Goal: Task Accomplishment & Management: Manage account settings

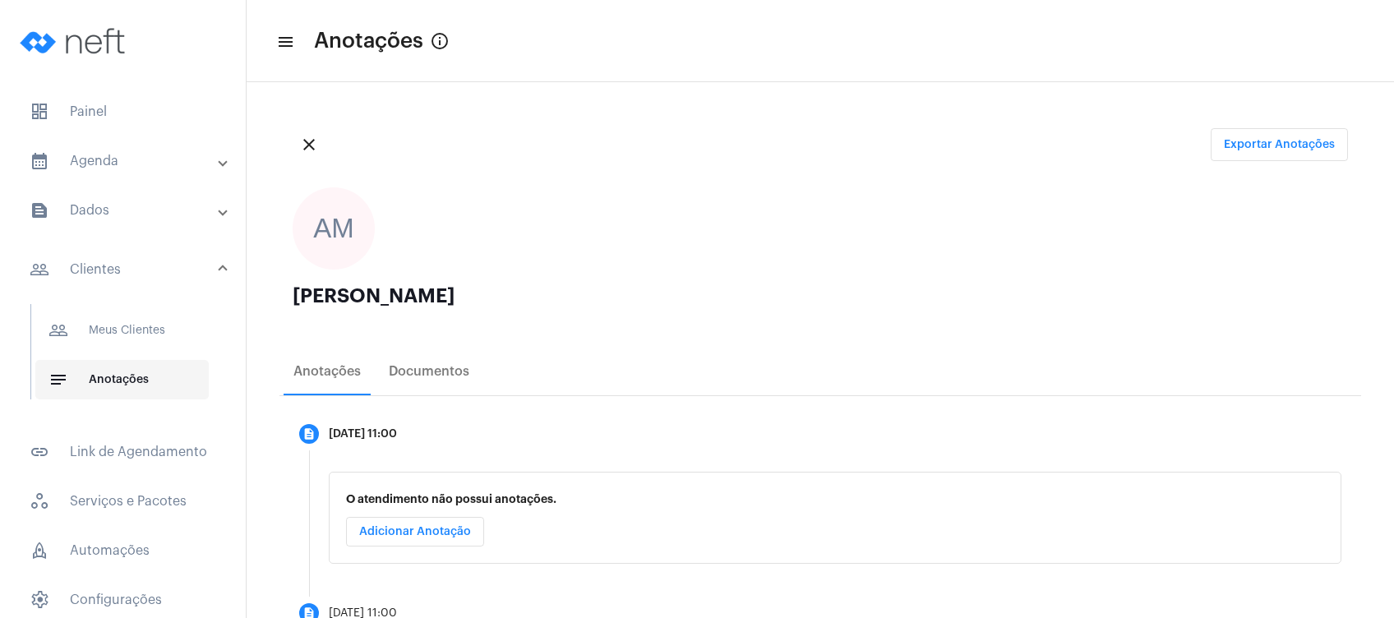
click at [112, 382] on span "notes Anotações" at bounding box center [121, 379] width 173 height 39
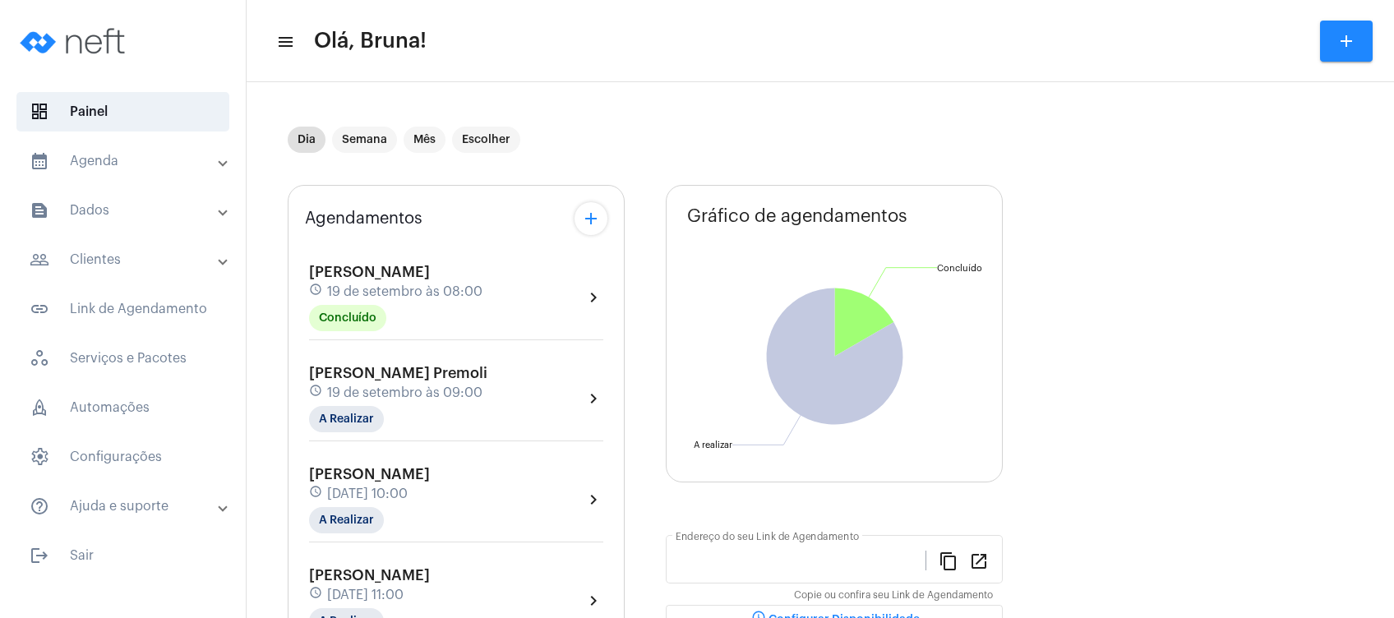
type input "https://neft.com.br/bruna-marques-da-silva-"
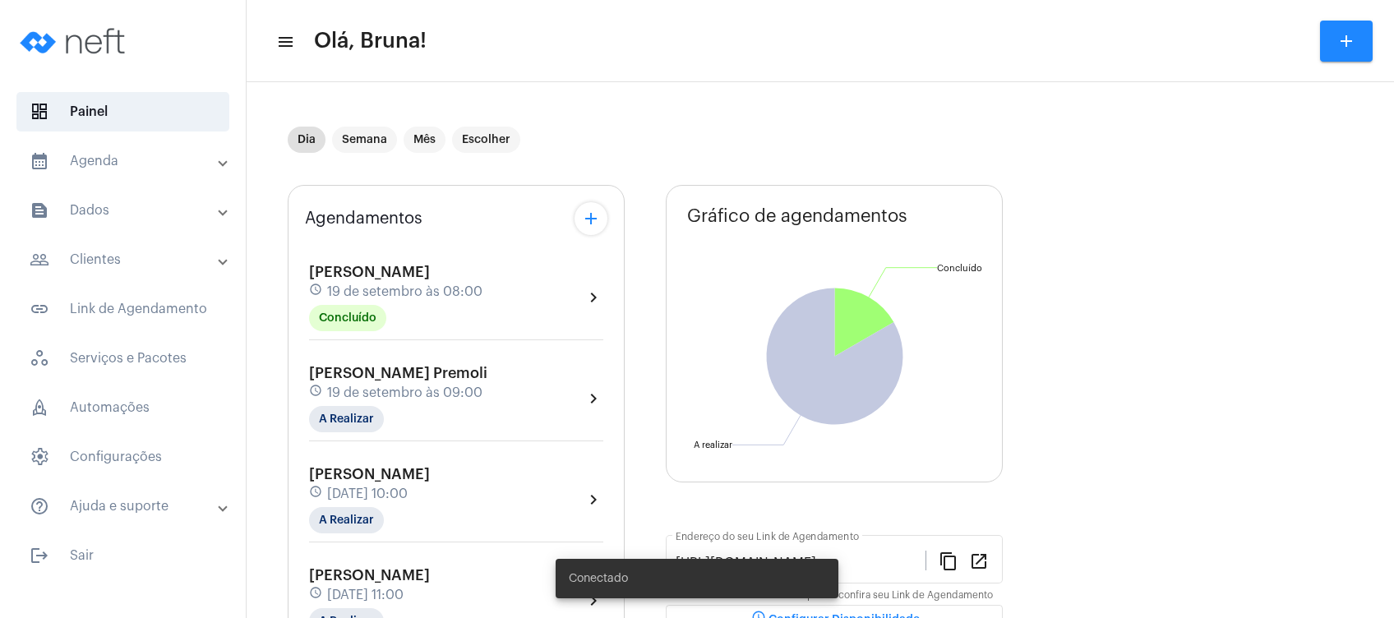
click at [183, 258] on mat-panel-title "people_outline Clientes" at bounding box center [125, 260] width 190 height 20
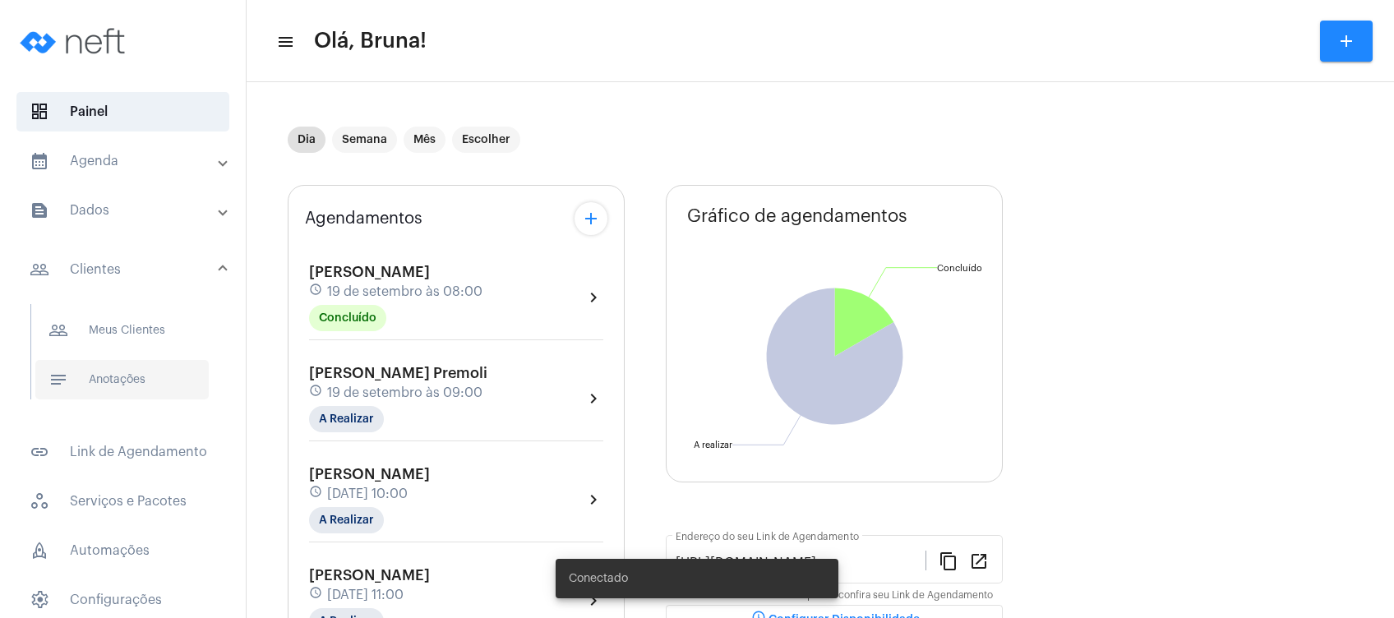
click at [139, 372] on span "notes Anotações" at bounding box center [121, 379] width 173 height 39
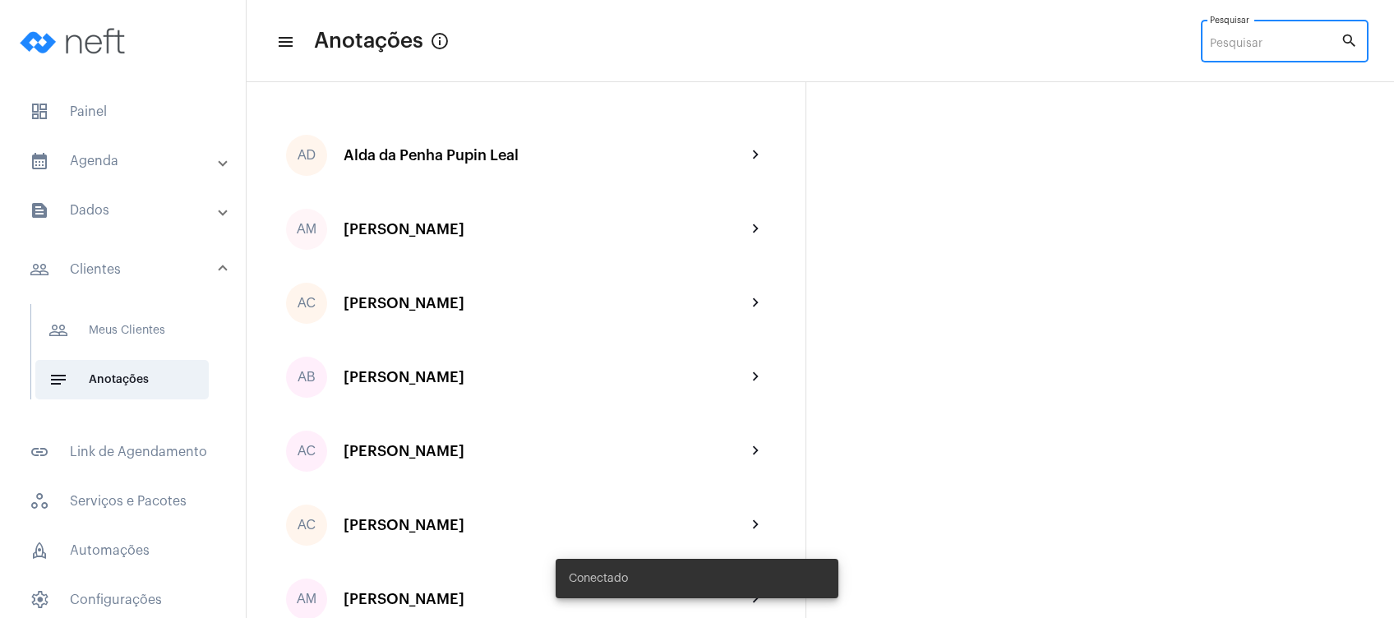
click at [1269, 45] on input "Pesquisar" at bounding box center [1275, 44] width 131 height 13
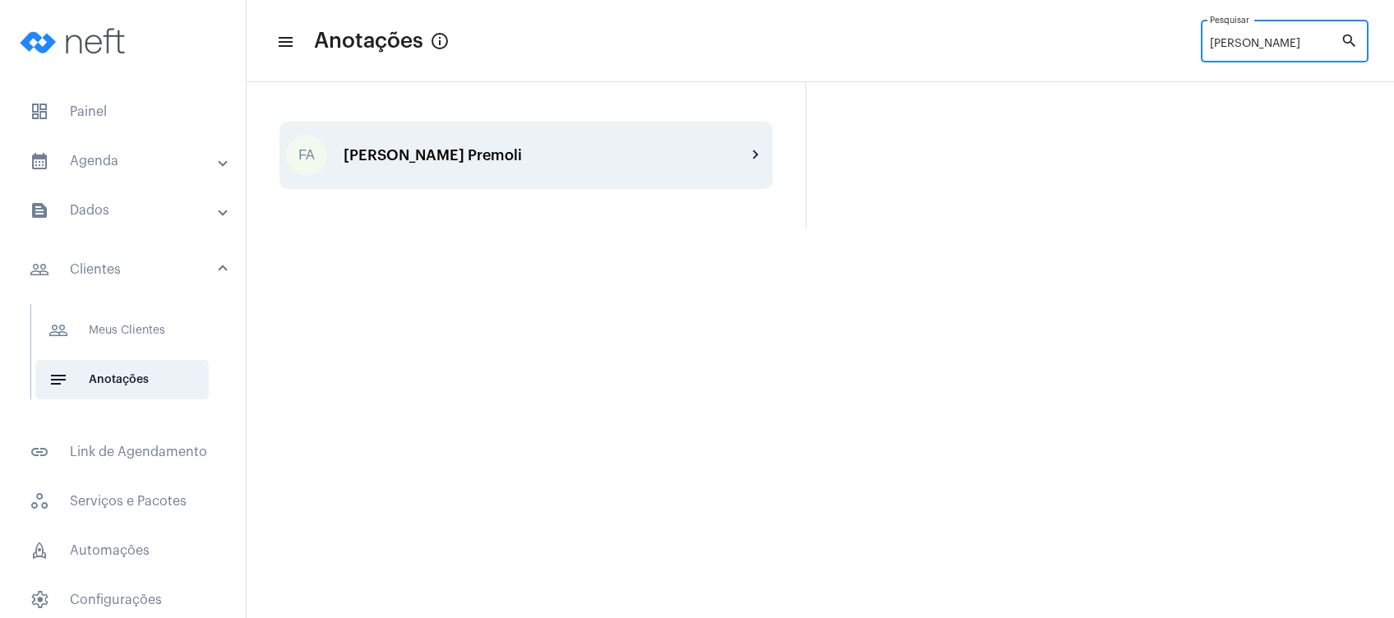
type input "Felipe"
click at [565, 144] on div "FA Felipe Abreu Premoli chevron_right" at bounding box center [525, 155] width 493 height 67
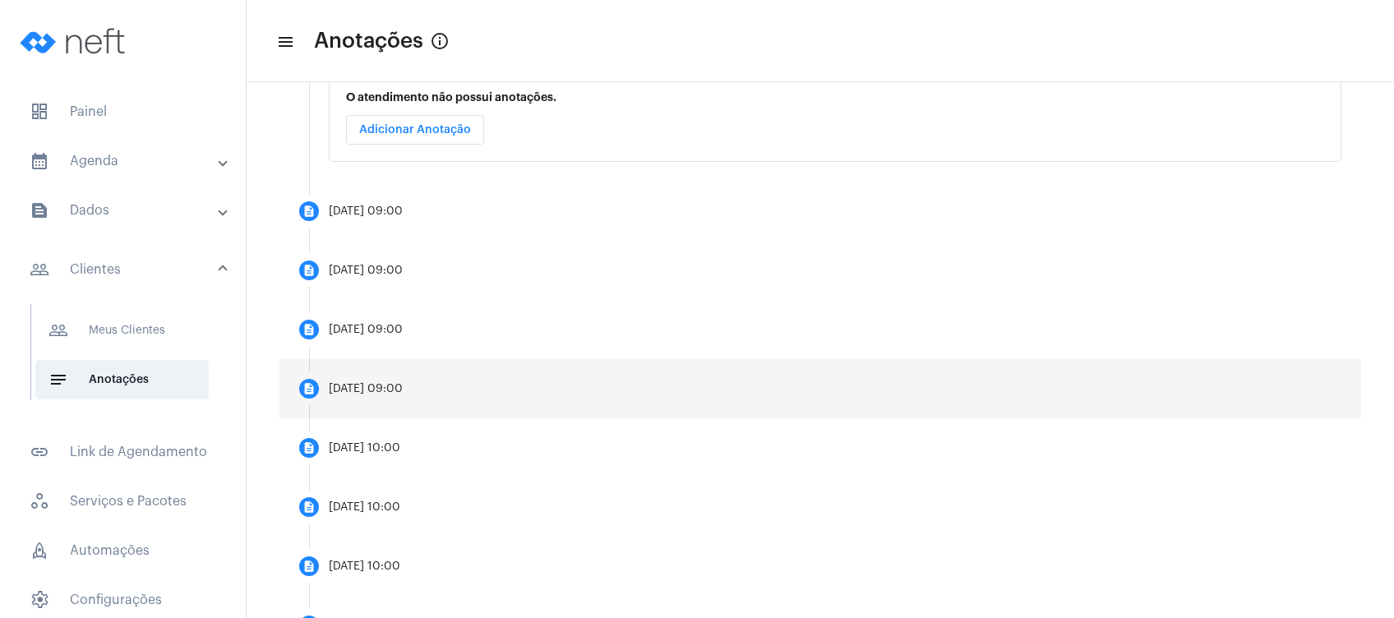
scroll to position [438, 0]
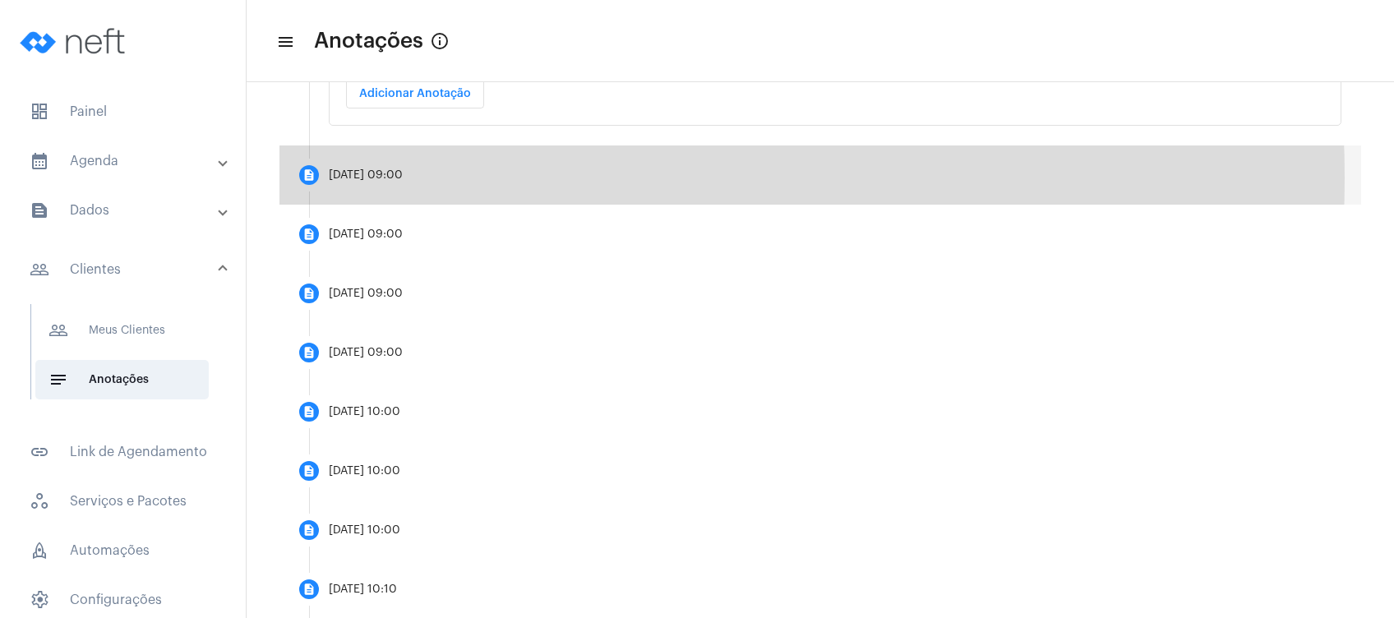
click at [431, 177] on mat-step-header "description 19/09/2025, 09:00" at bounding box center [819, 174] width 1081 height 59
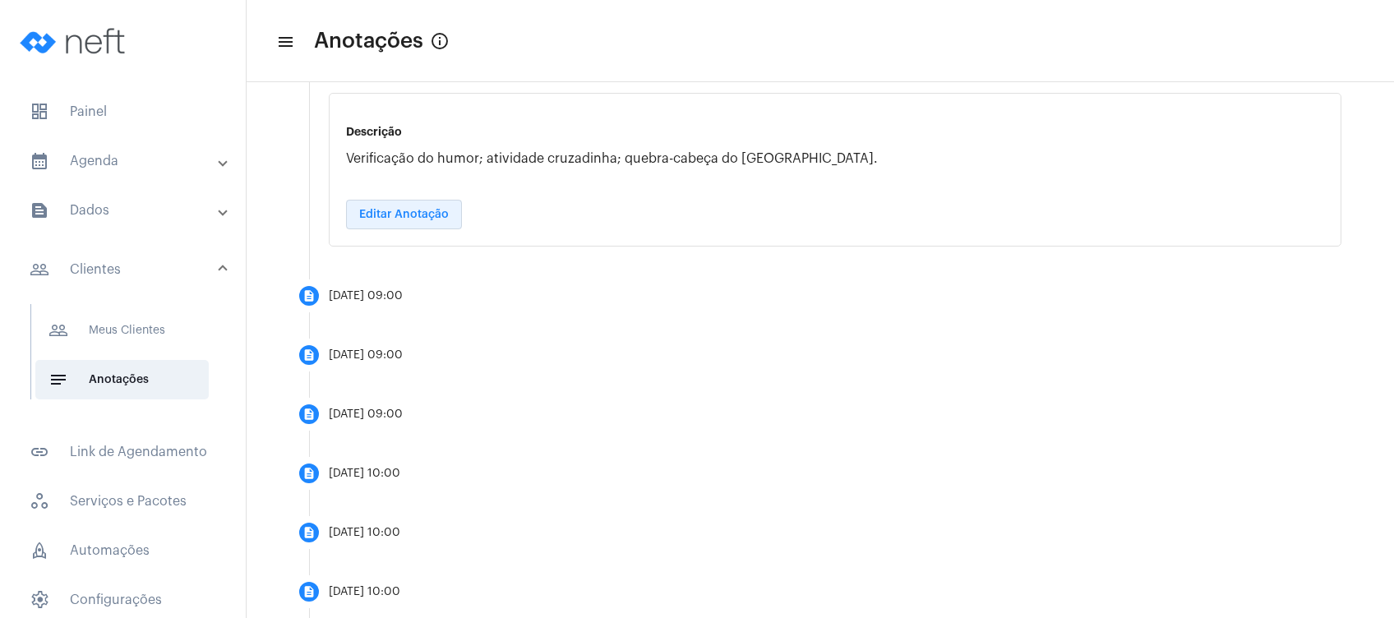
click at [434, 226] on button "Editar Anotação" at bounding box center [404, 215] width 116 height 30
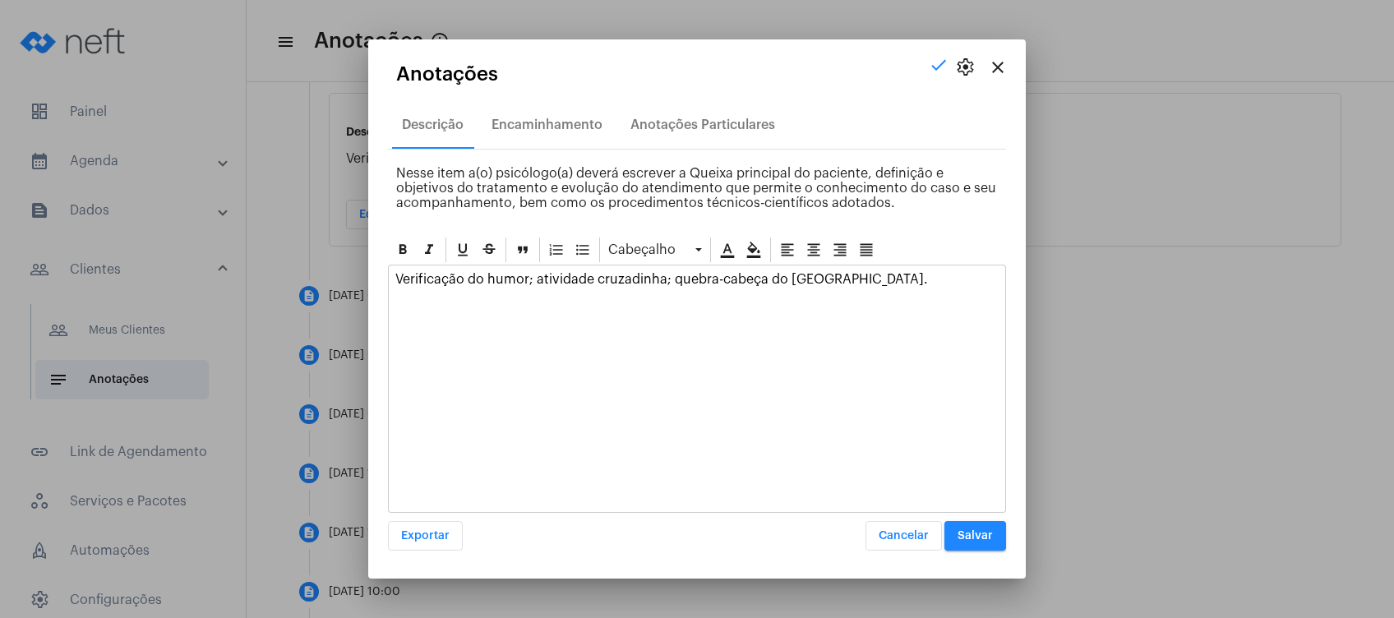
click at [613, 293] on div "Verificação do humor; atividade cruzadinha; quebra-cabeça do Brasil." at bounding box center [697, 283] width 616 height 36
click at [528, 280] on p "Verificação do humor; atividade cruzadinha; quebra-cabeça do Brasil." at bounding box center [696, 279] width 603 height 15
click at [534, 279] on p "Verificação do humor; atividade cruzadinha; quebra-cabeça do Brasil." at bounding box center [696, 279] width 603 height 15
click at [992, 283] on p "Verificação do humor; termômetro das emoções, atividade cruzadinha; quebra-cabe…" at bounding box center [696, 279] width 603 height 15
click at [984, 533] on span "Salvar" at bounding box center [974, 536] width 35 height 12
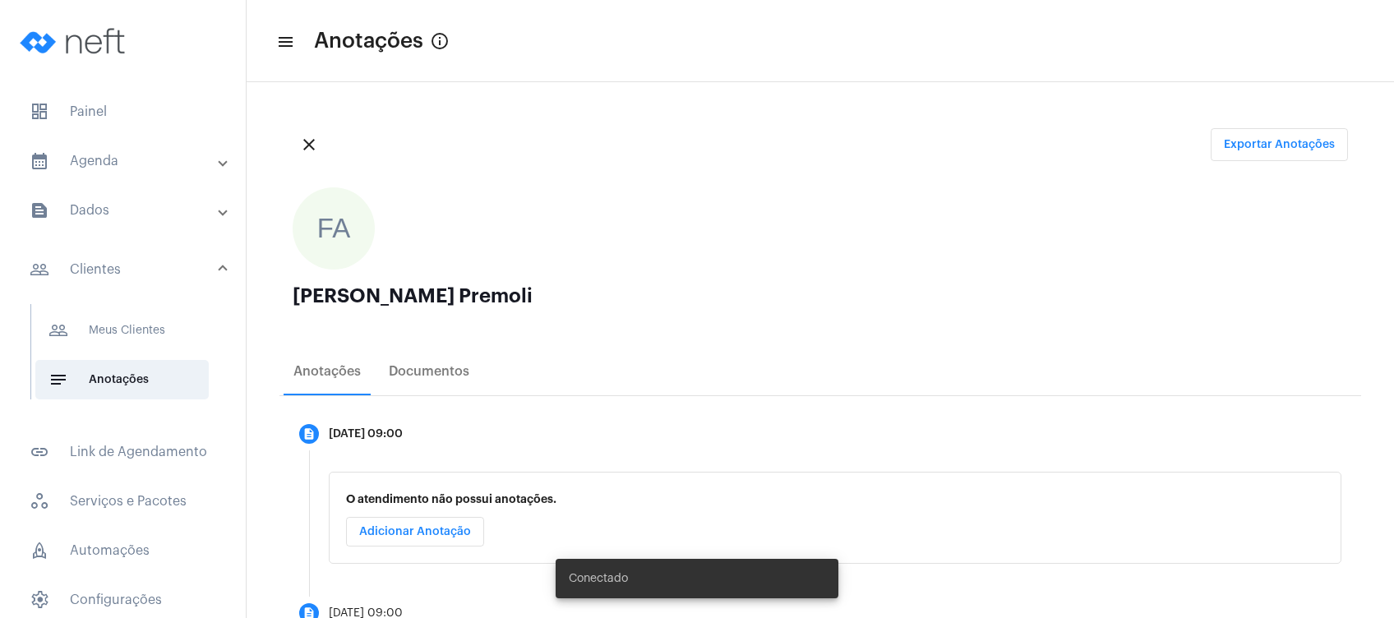
click at [86, 173] on mat-expansion-panel-header "calendar_month_outlined Agenda" at bounding box center [128, 160] width 236 height 39
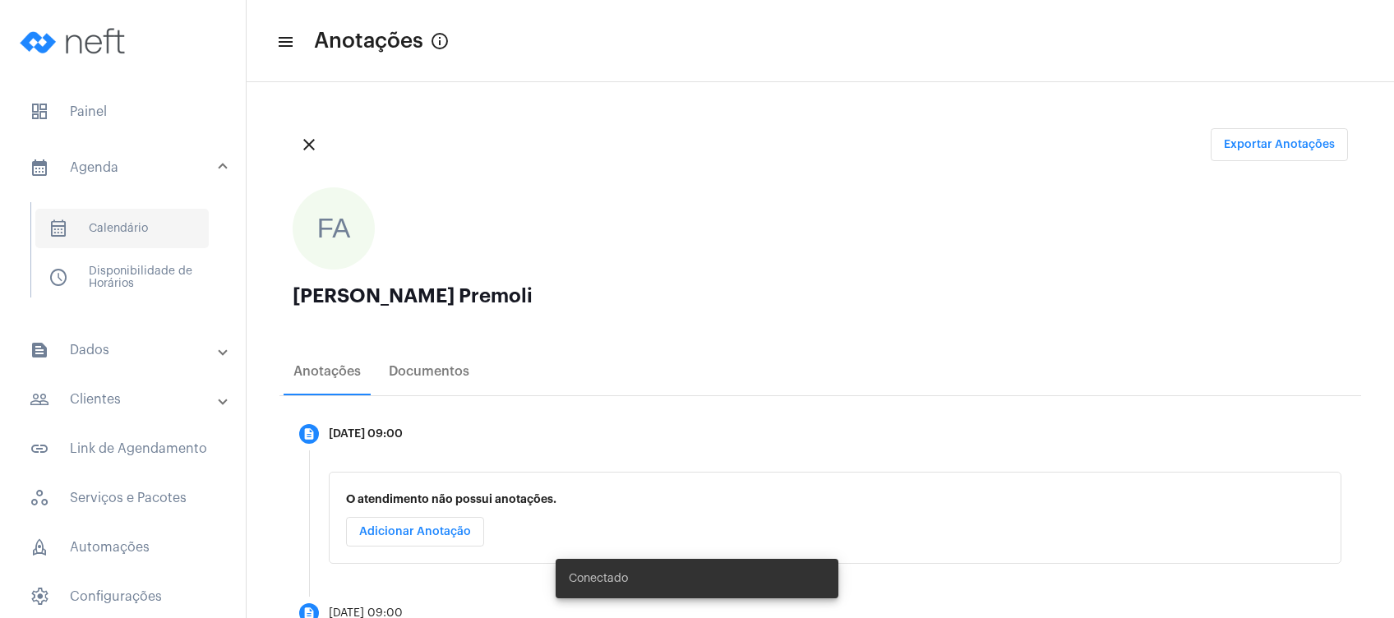
click at [98, 226] on span "calendar_month_outlined Calendário" at bounding box center [121, 228] width 173 height 39
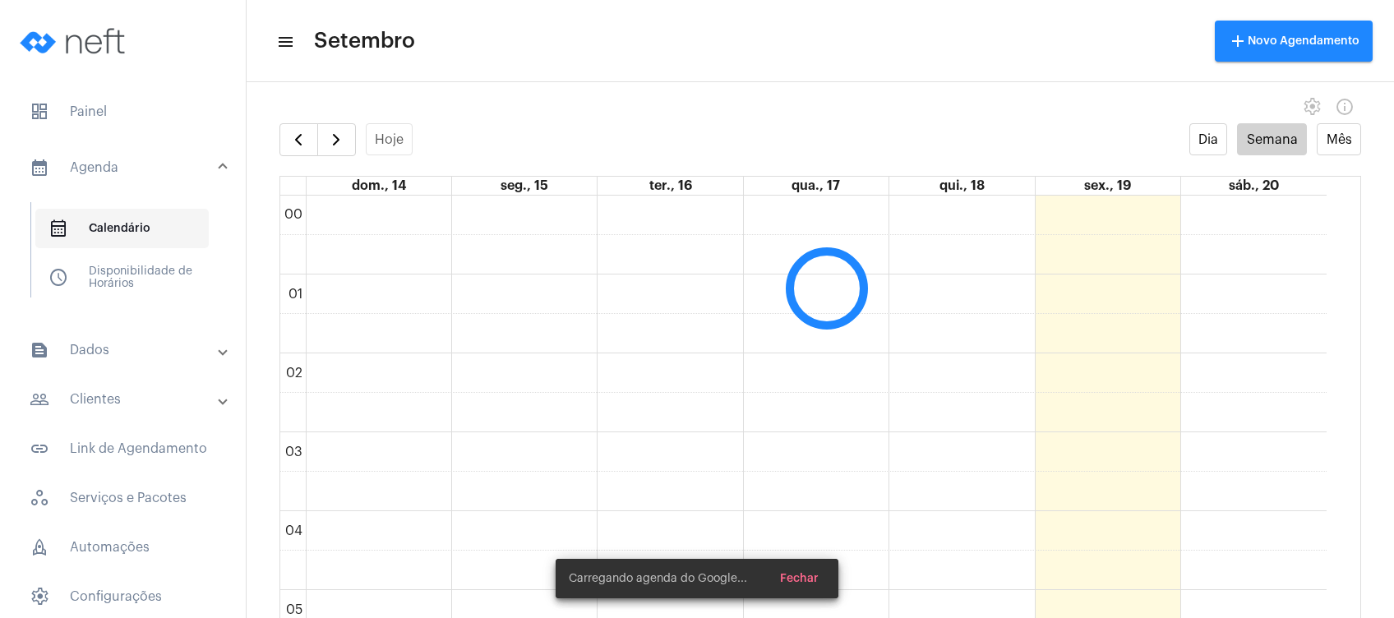
scroll to position [473, 0]
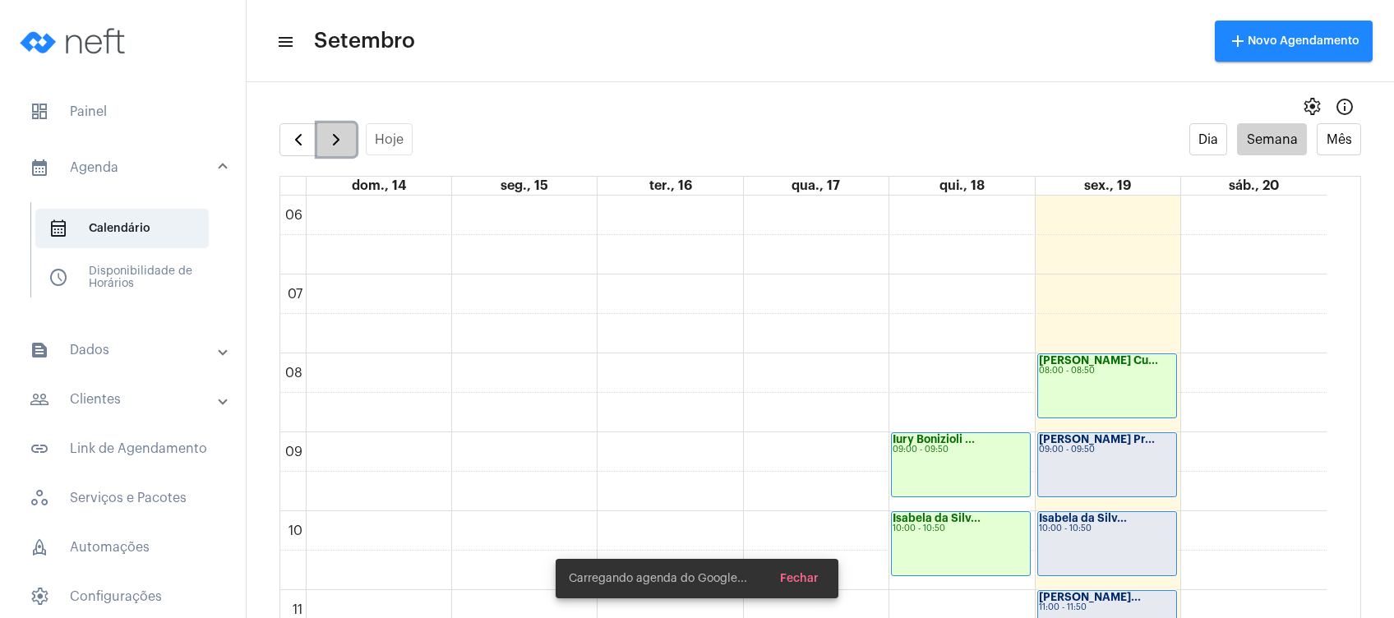
click at [323, 145] on button "button" at bounding box center [336, 139] width 39 height 33
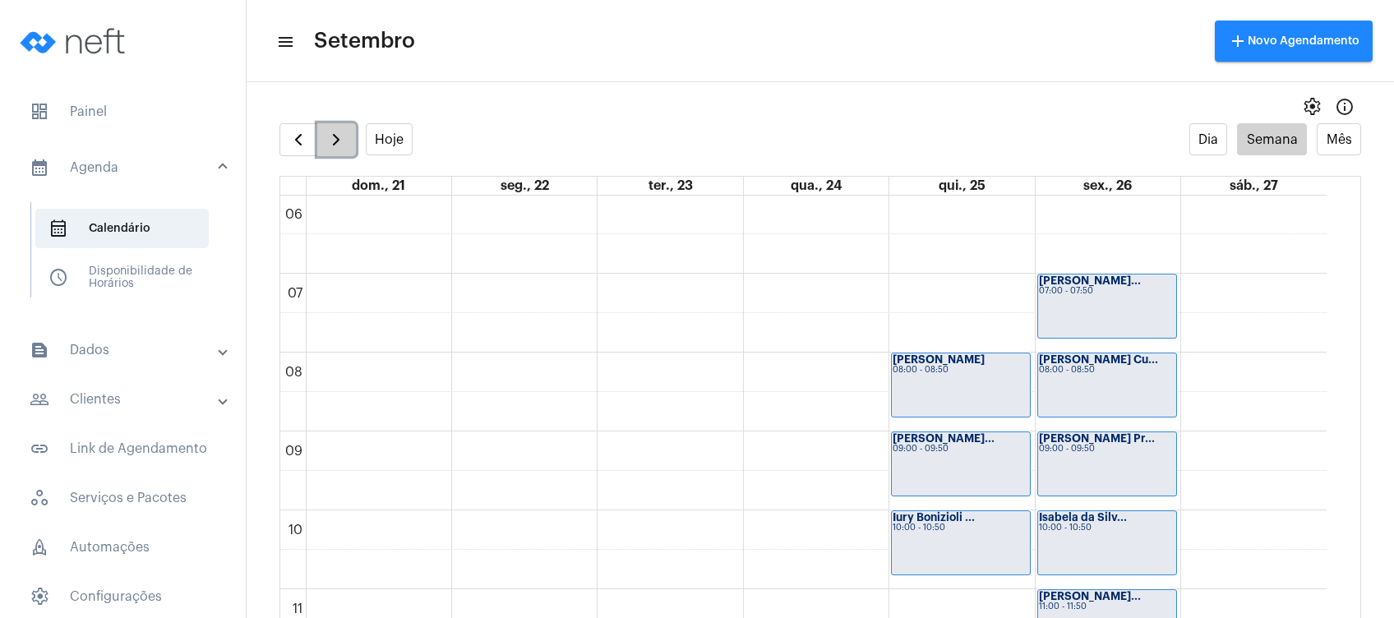
click at [323, 145] on button "button" at bounding box center [336, 139] width 39 height 33
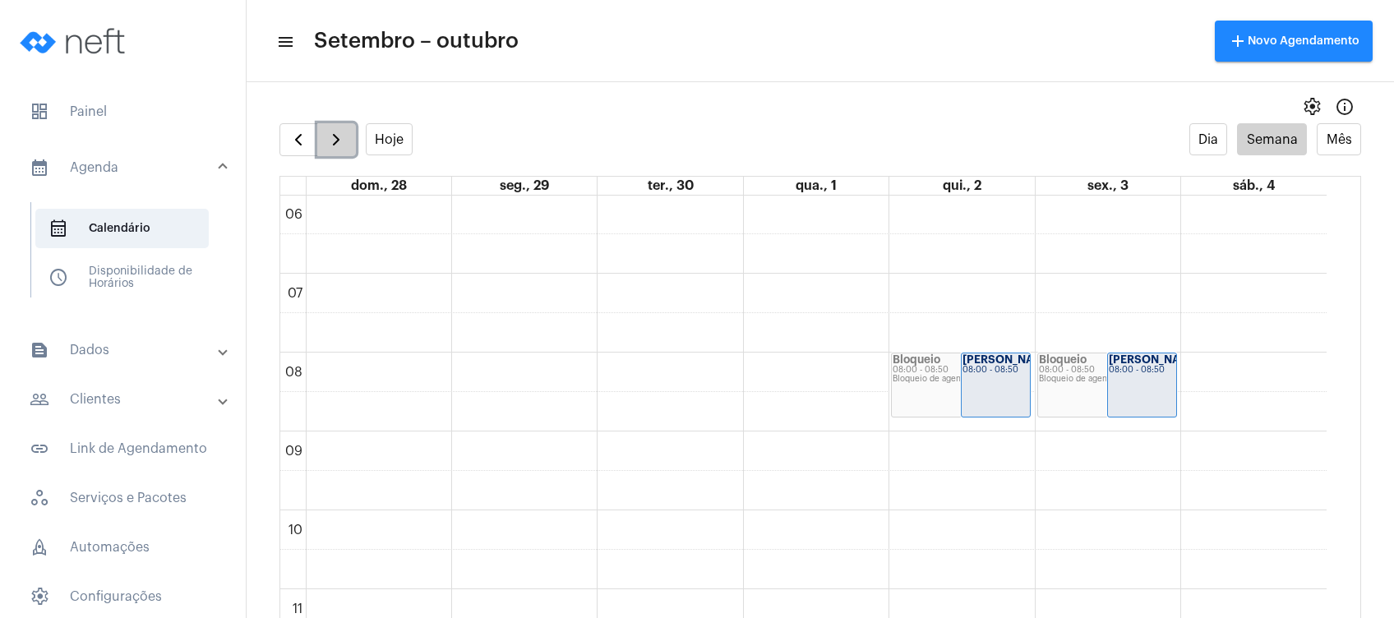
click at [326, 147] on span "button" at bounding box center [336, 140] width 20 height 20
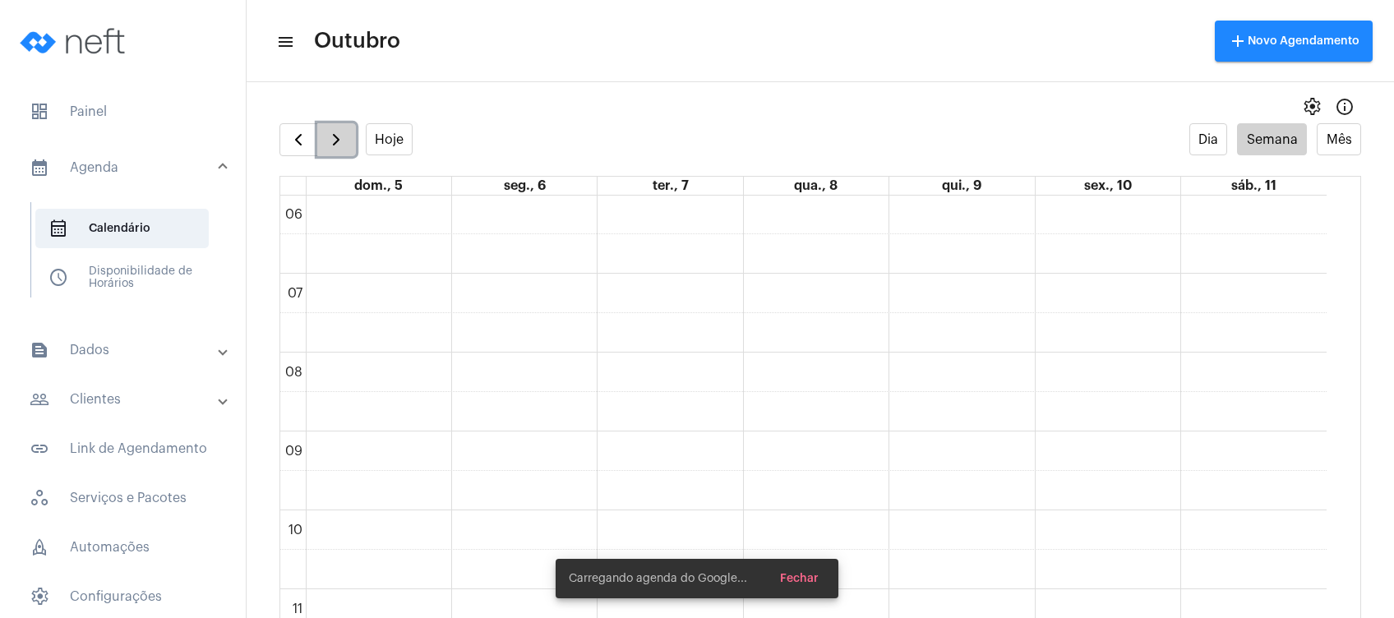
click at [326, 147] on span "button" at bounding box center [336, 140] width 20 height 20
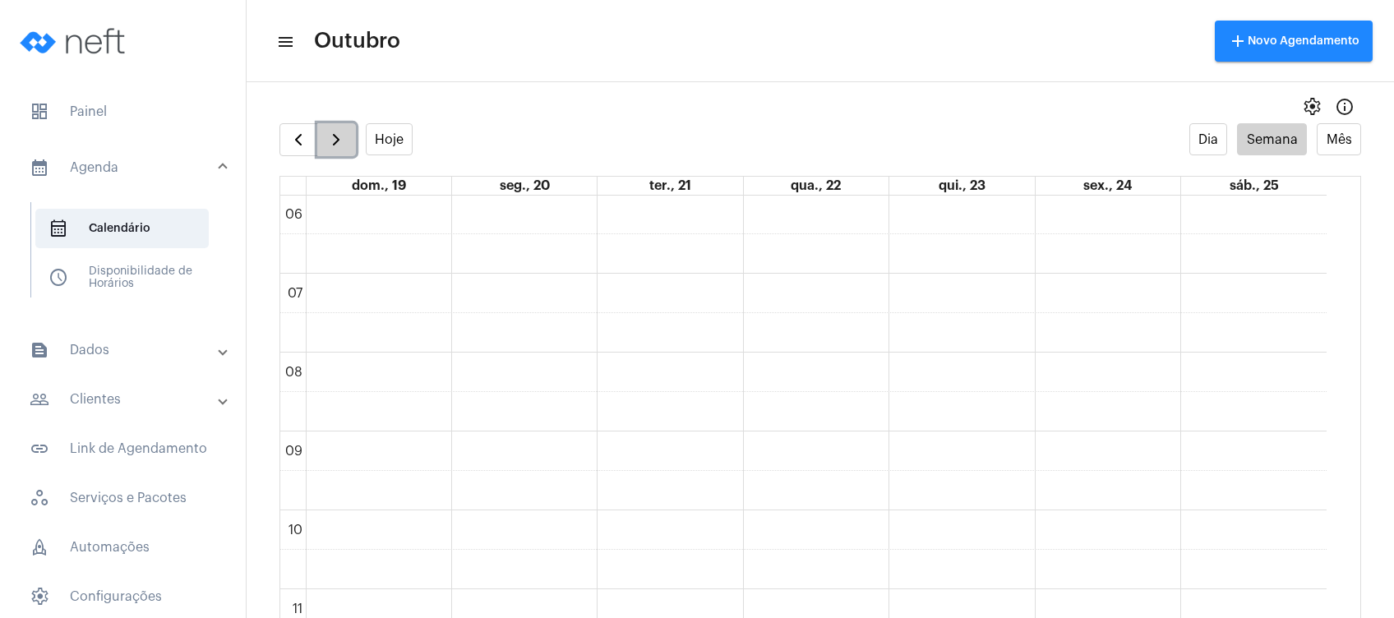
click at [326, 147] on span "button" at bounding box center [336, 140] width 20 height 20
click at [295, 143] on span "button" at bounding box center [298, 140] width 20 height 20
click at [106, 162] on mat-panel-title "calendar_month_outlined Agenda" at bounding box center [125, 168] width 190 height 20
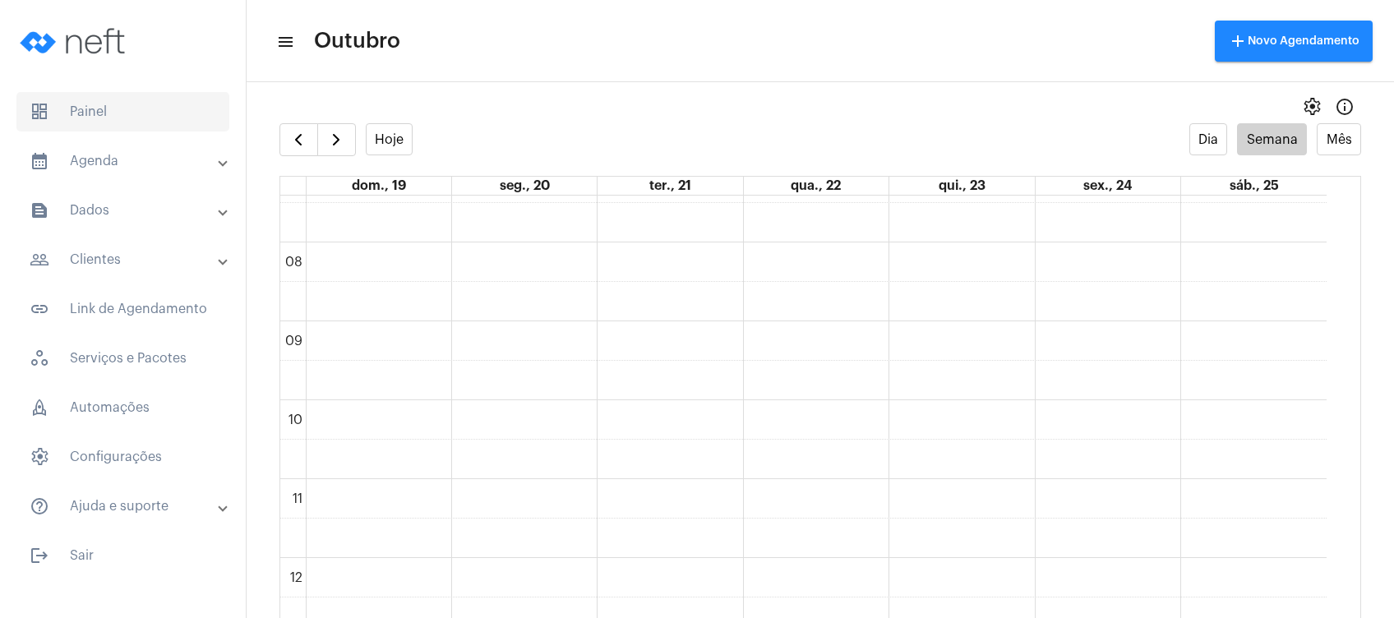
click at [130, 107] on span "dashboard Painel" at bounding box center [122, 111] width 213 height 39
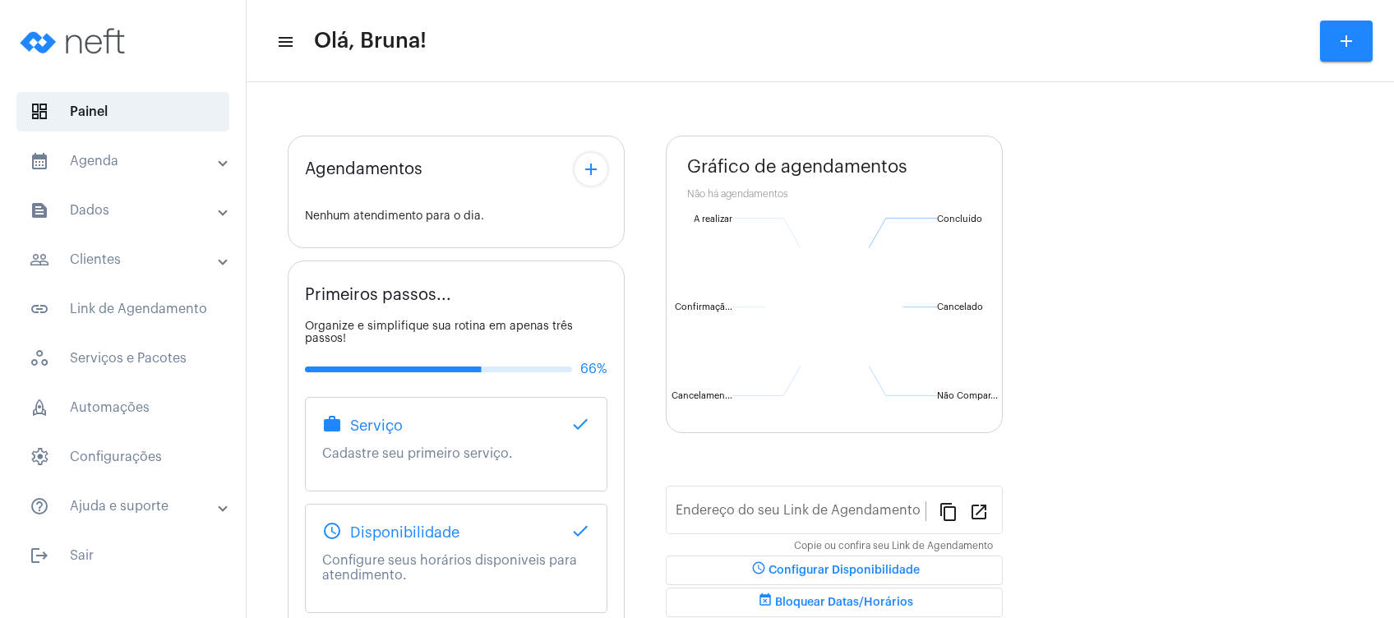
click at [122, 146] on mat-expansion-panel-header "calendar_month_outlined Agenda" at bounding box center [128, 160] width 236 height 39
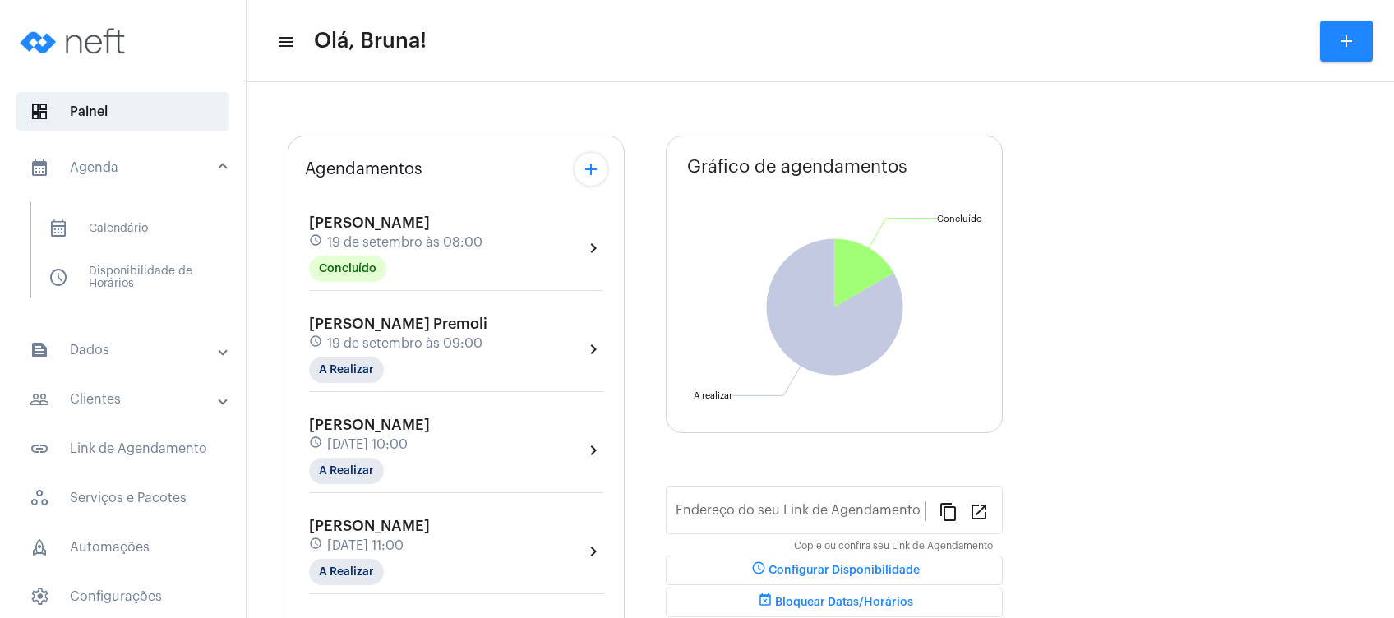
type input "https://neft.com.br/bruna-marques-da-silva-"
click at [112, 383] on mat-expansion-panel-header "people_outline Clientes" at bounding box center [128, 399] width 236 height 39
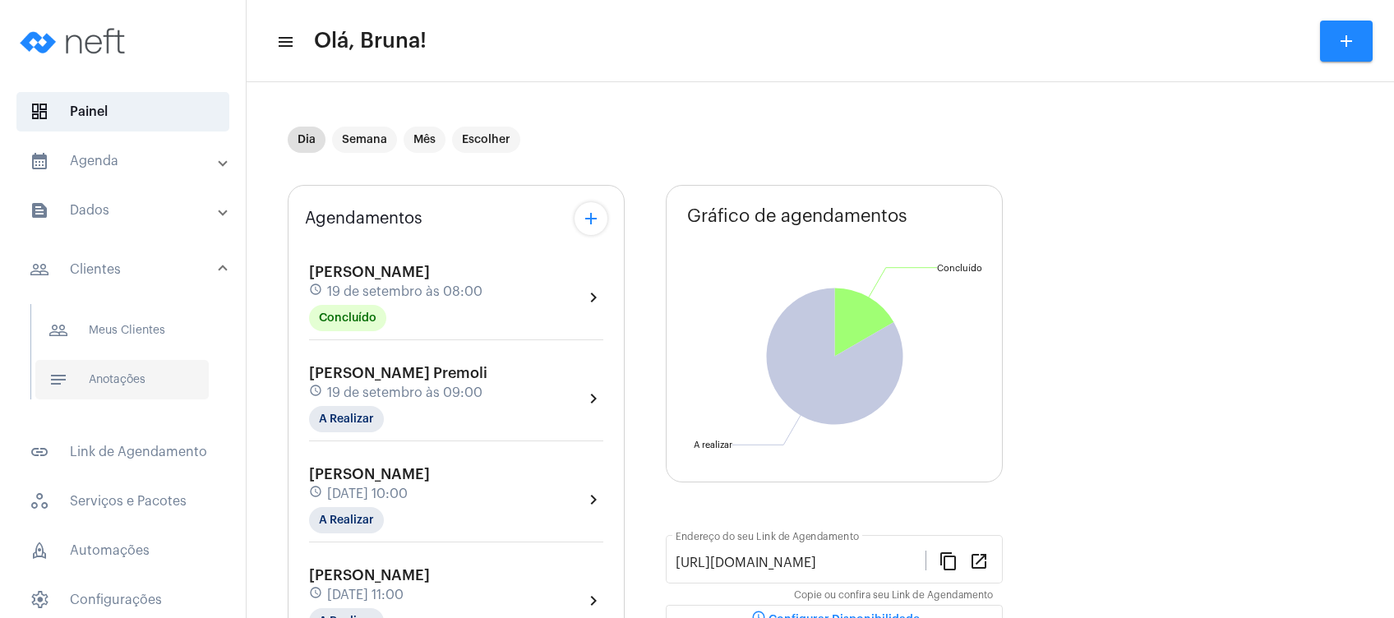
click at [115, 389] on span "notes Anotações" at bounding box center [121, 379] width 173 height 39
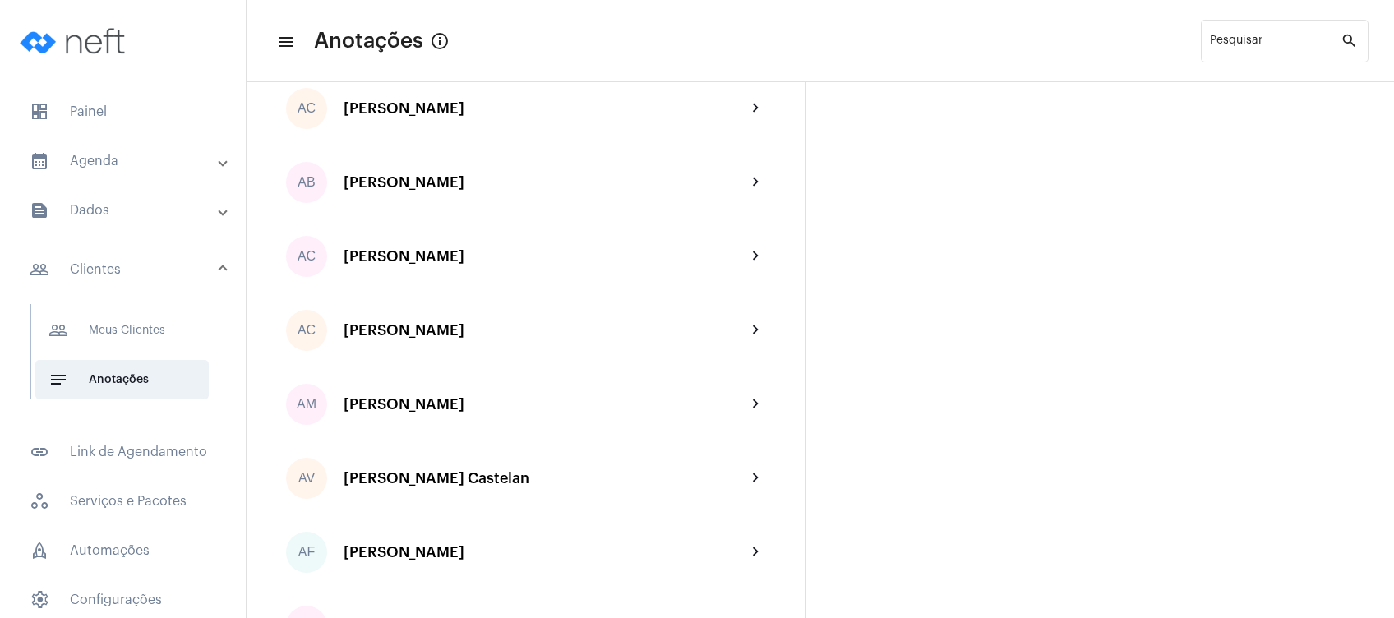
scroll to position [329, 0]
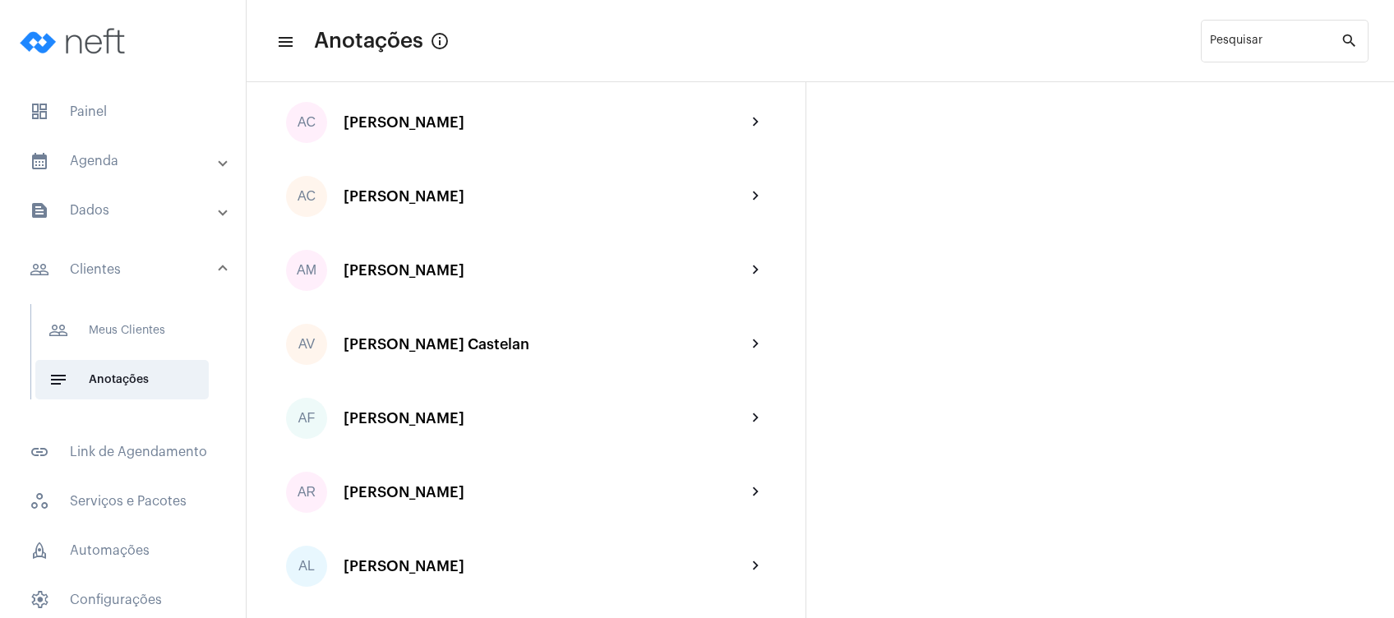
click at [145, 171] on mat-expansion-panel-header "calendar_month_outlined Agenda" at bounding box center [128, 160] width 236 height 39
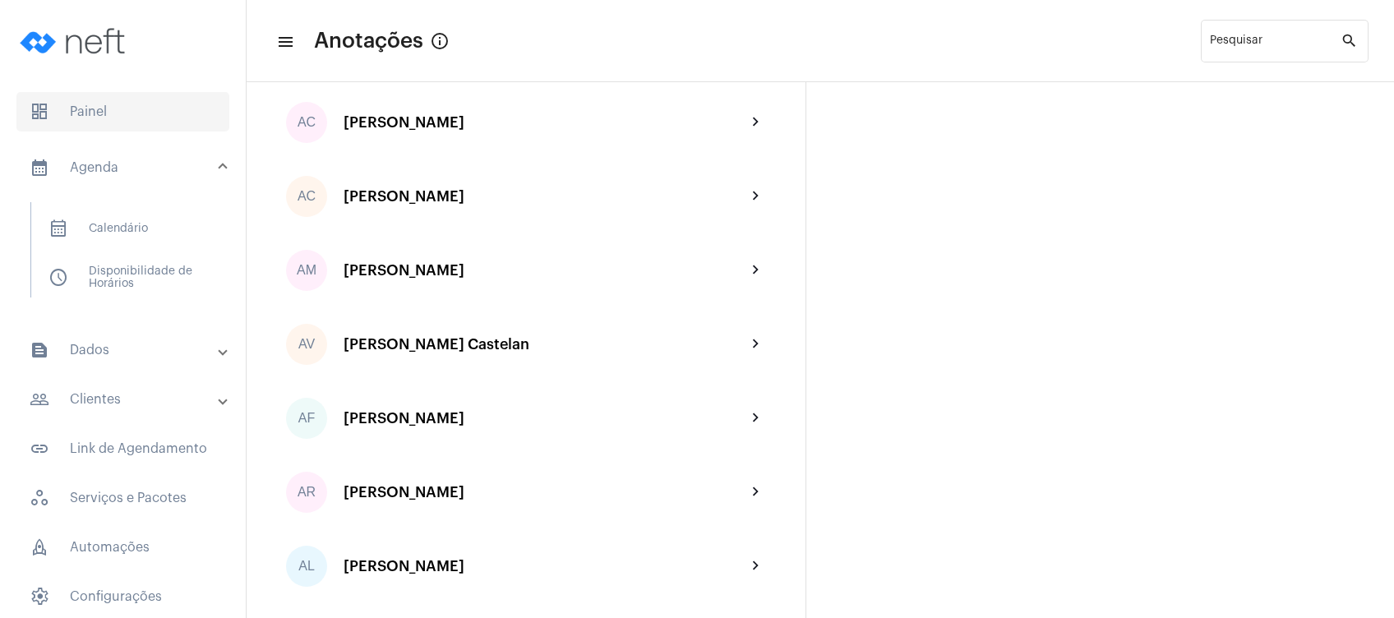
click at [133, 109] on span "dashboard Painel" at bounding box center [122, 111] width 213 height 39
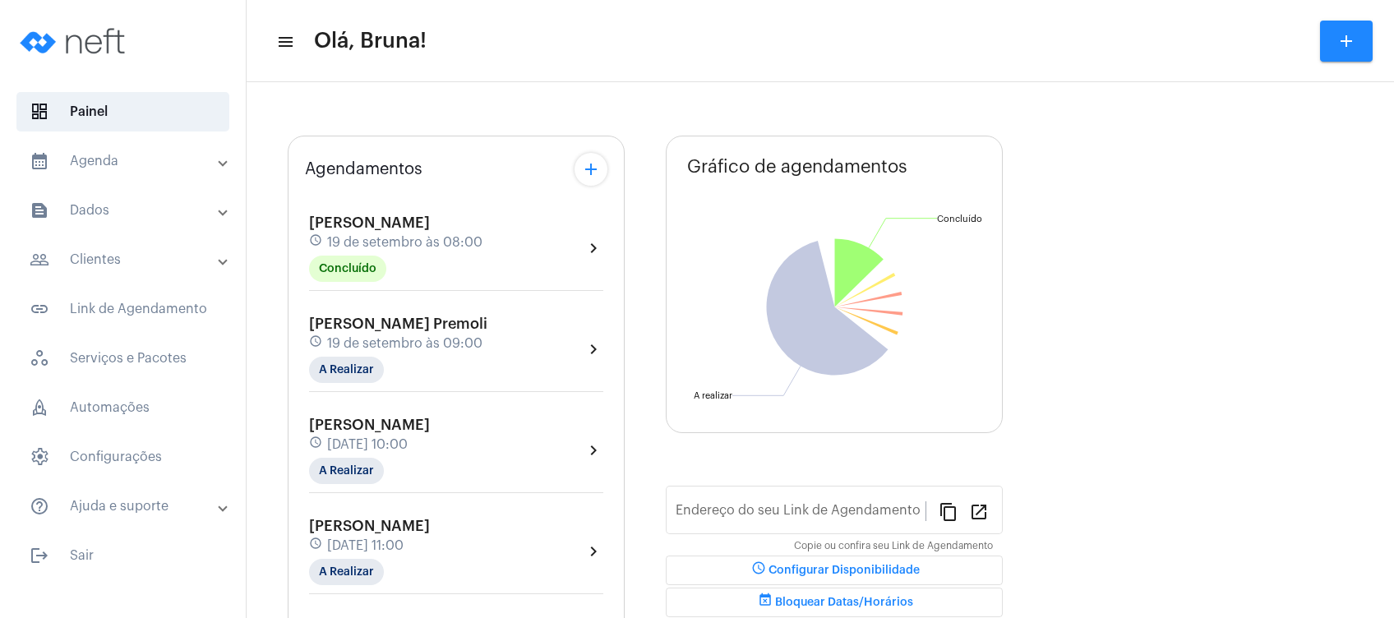
click at [136, 243] on mat-expansion-panel-header "people_outline Clientes" at bounding box center [128, 259] width 236 height 39
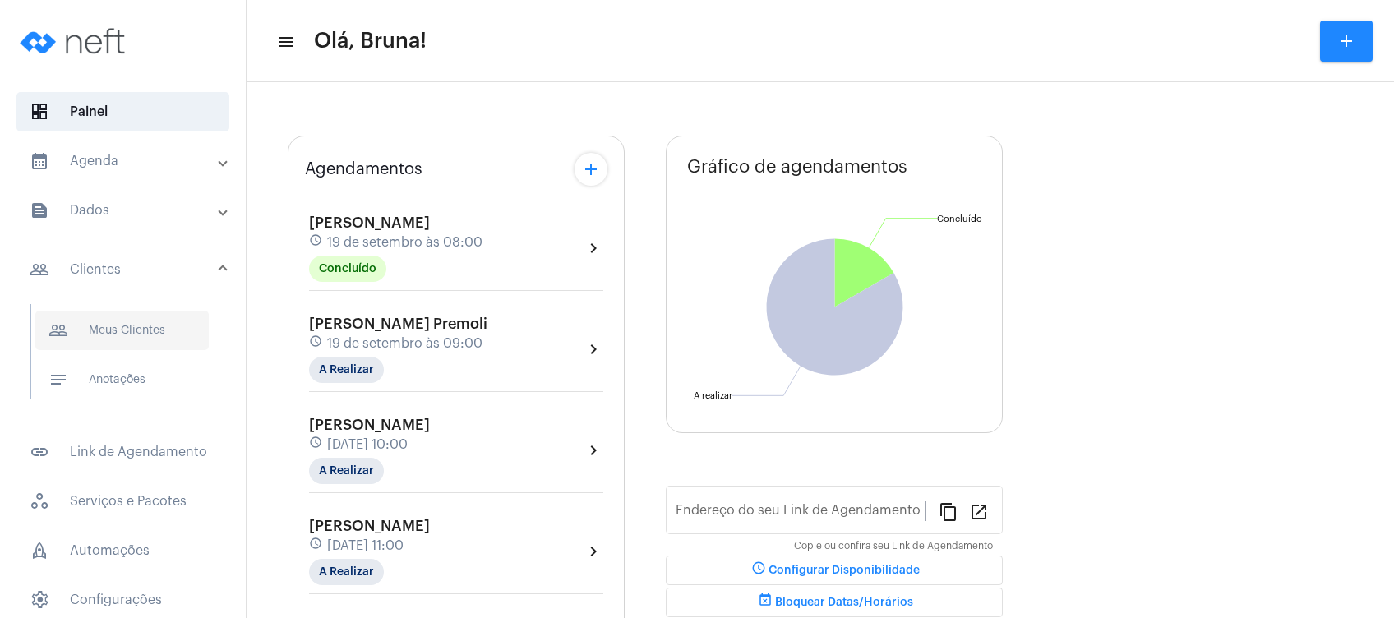
type input "https://neft.com.br/bruna-marques-da-silva-"
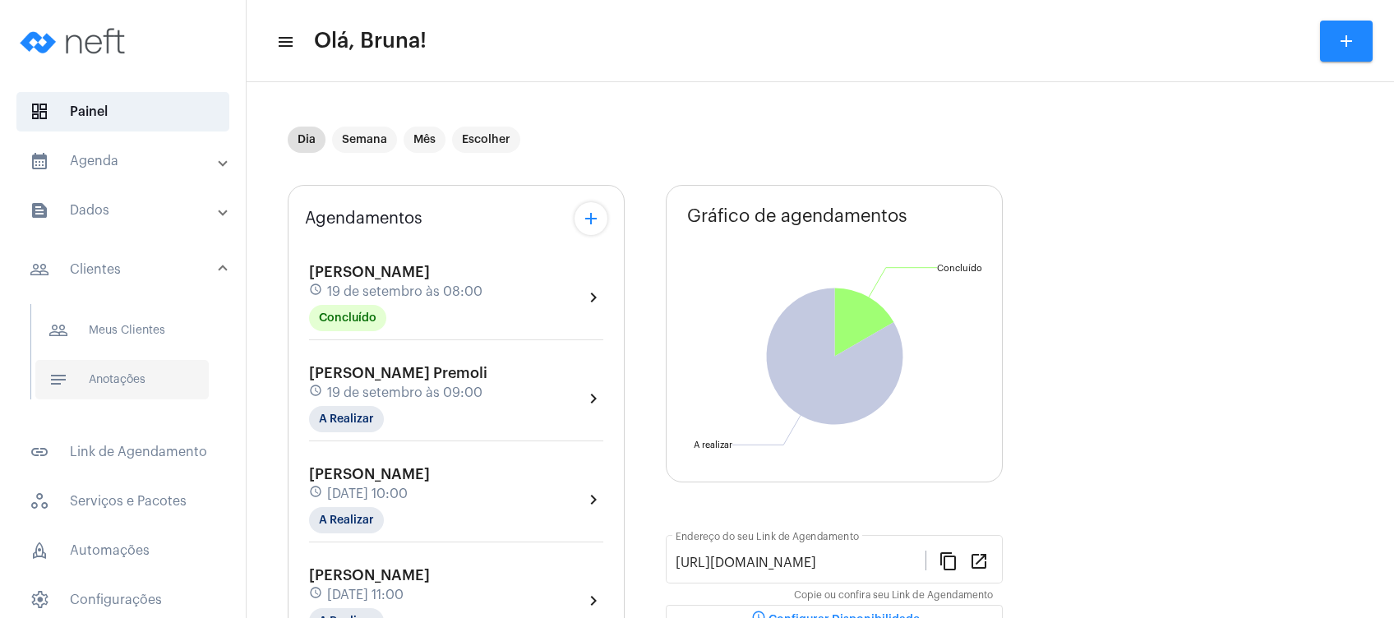
click at [131, 385] on span "notes Anotações" at bounding box center [121, 379] width 173 height 39
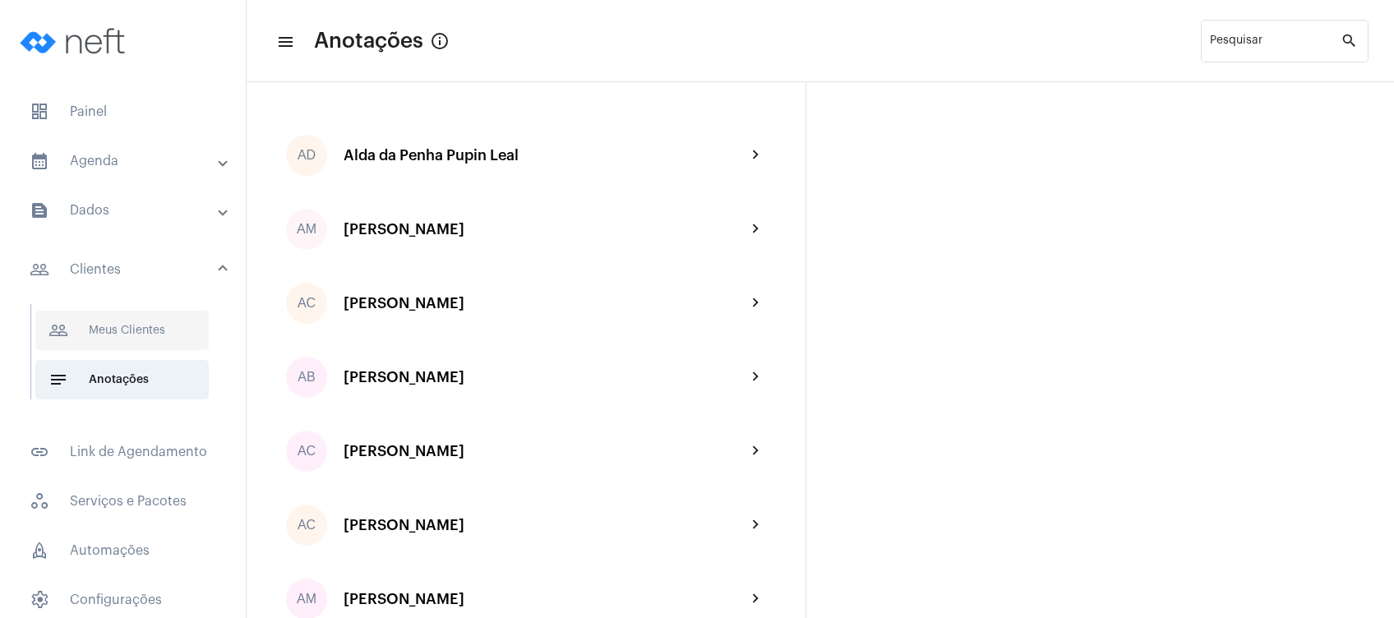
click at [81, 311] on span "people_outline Meus Clientes" at bounding box center [121, 330] width 173 height 39
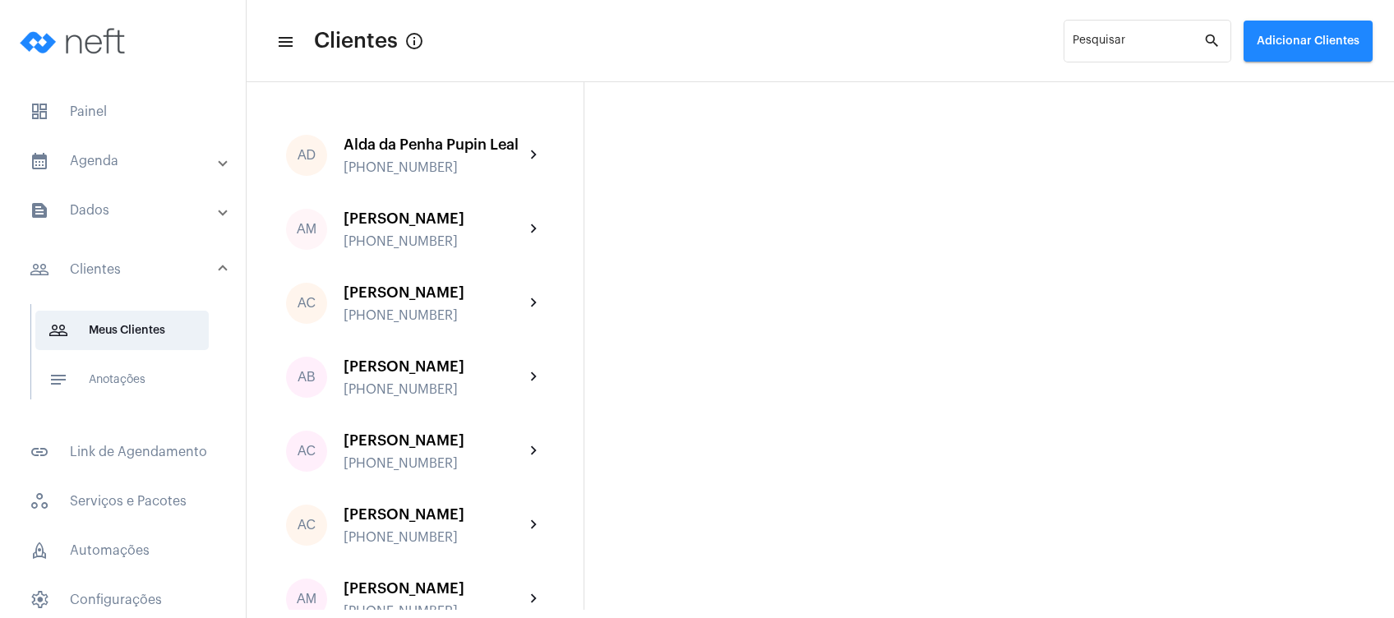
click at [1281, 43] on span "Adicionar Clientes" at bounding box center [1307, 41] width 103 height 12
click at [1269, 81] on mat-icon "add" at bounding box center [1268, 86] width 20 height 20
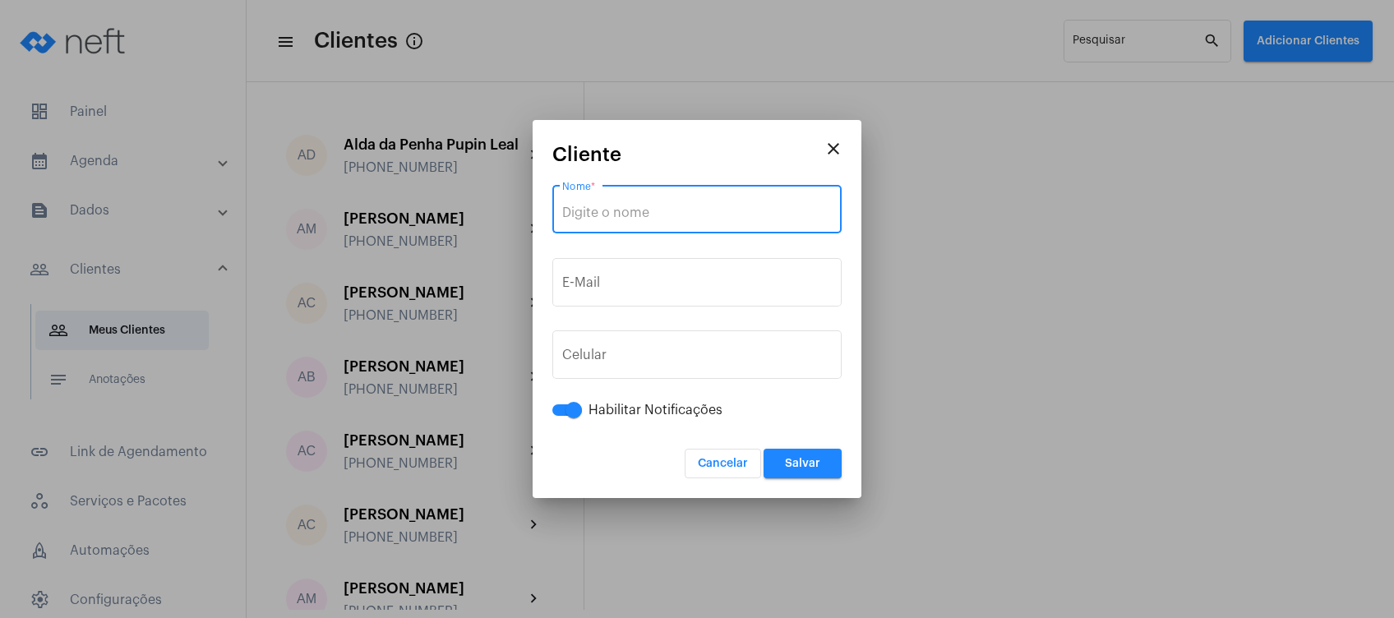
click at [758, 210] on input "Nome *" at bounding box center [697, 212] width 270 height 15
paste input "Beatriz Amorim Bruneli"
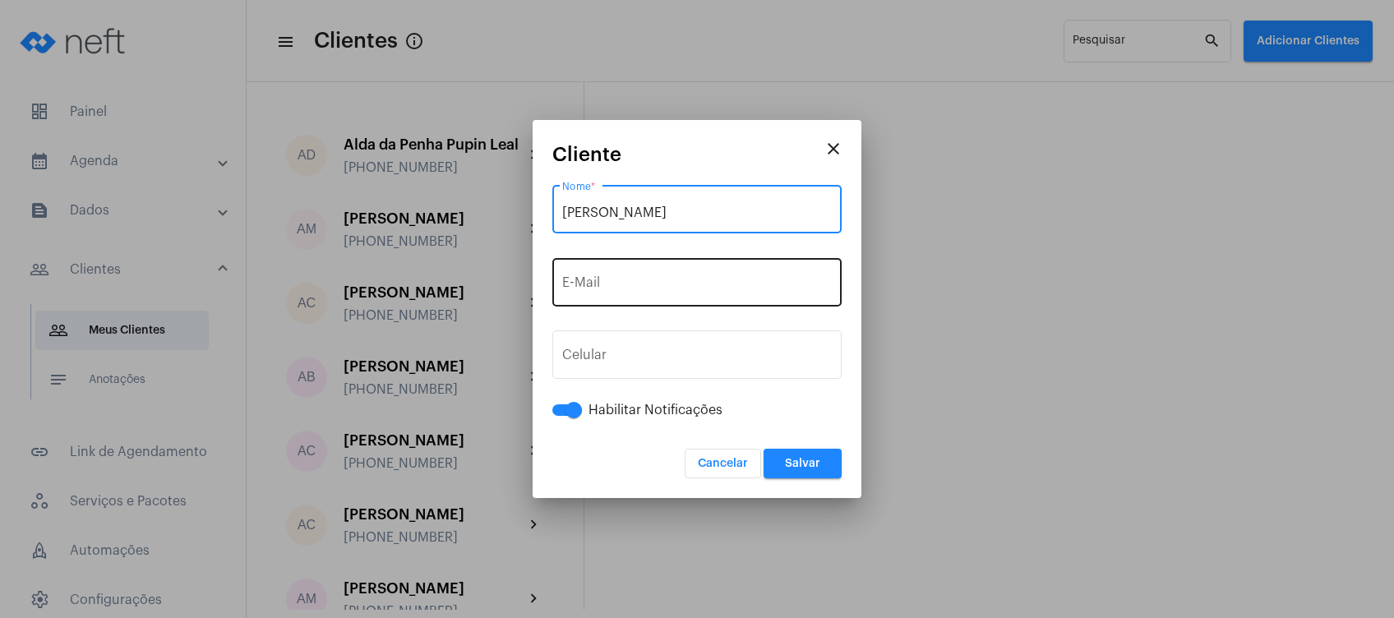
type input "Beatriz Amorim Bruneli"
click at [709, 261] on div "E-Mail" at bounding box center [697, 281] width 270 height 52
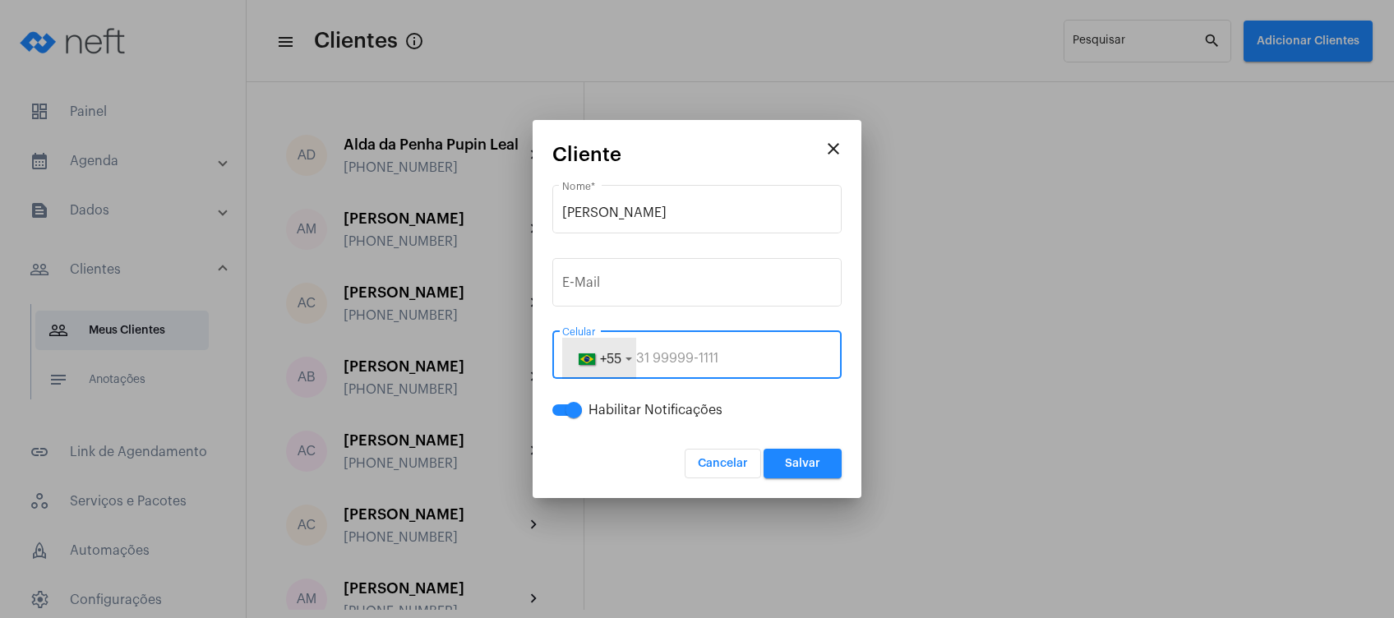
click at [588, 353] on span "+55" at bounding box center [599, 358] width 44 height 13
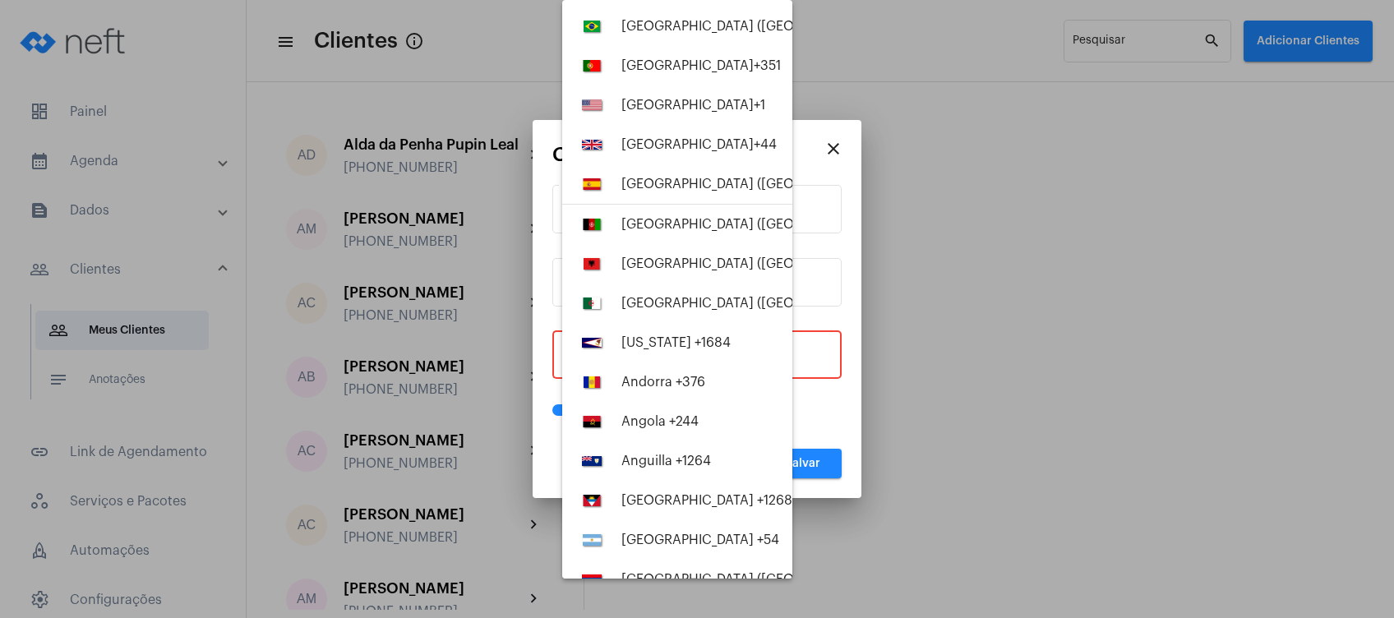
click at [795, 357] on div at bounding box center [697, 309] width 1394 height 618
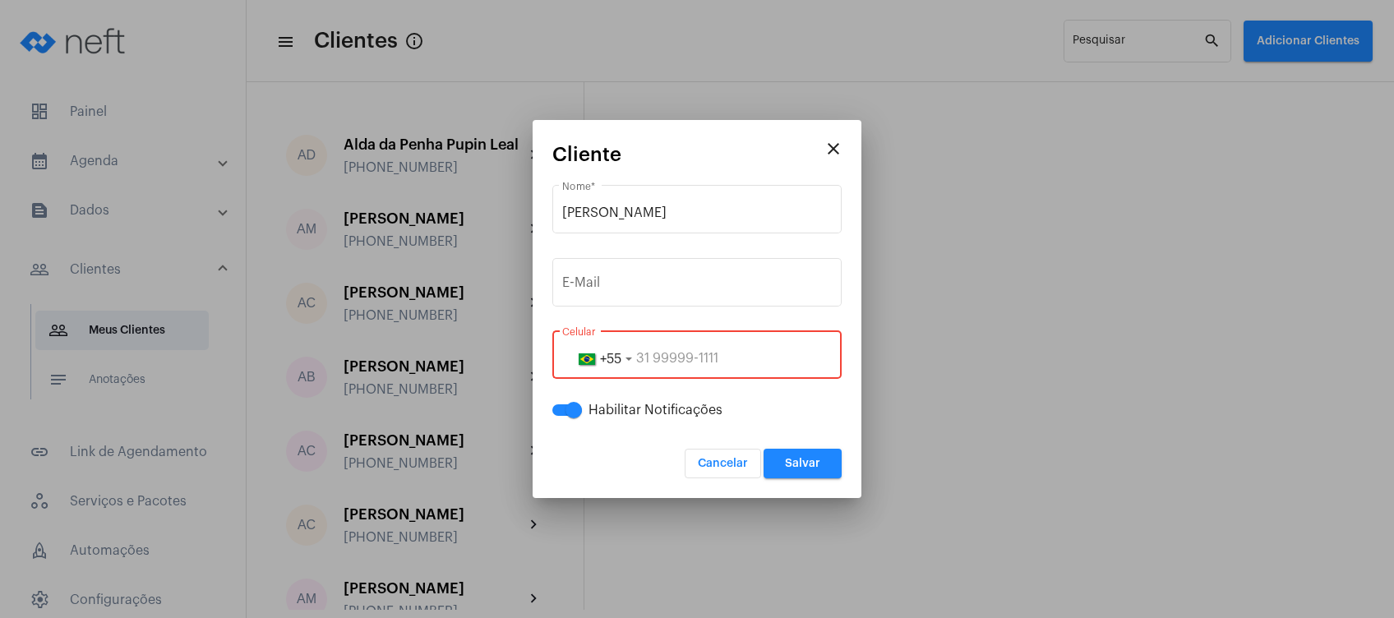
click at [795, 357] on input "tel" at bounding box center [697, 358] width 270 height 15
paste input "28998833033"
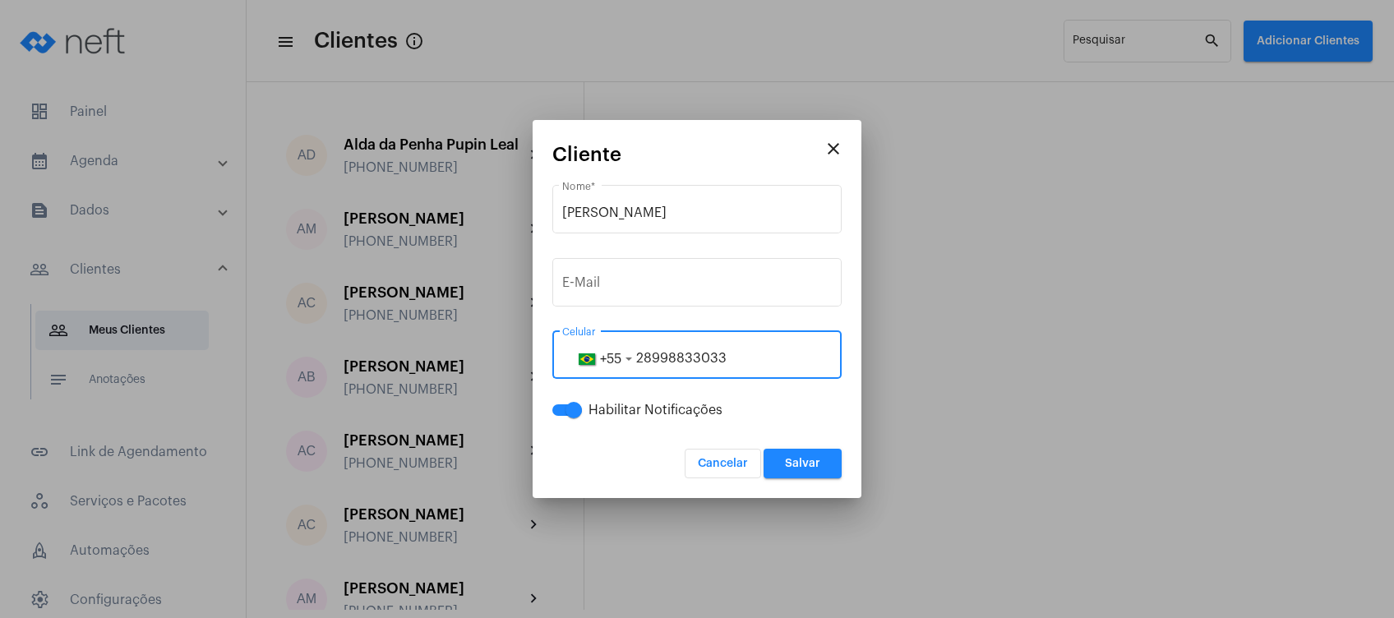
type input "28998833033"
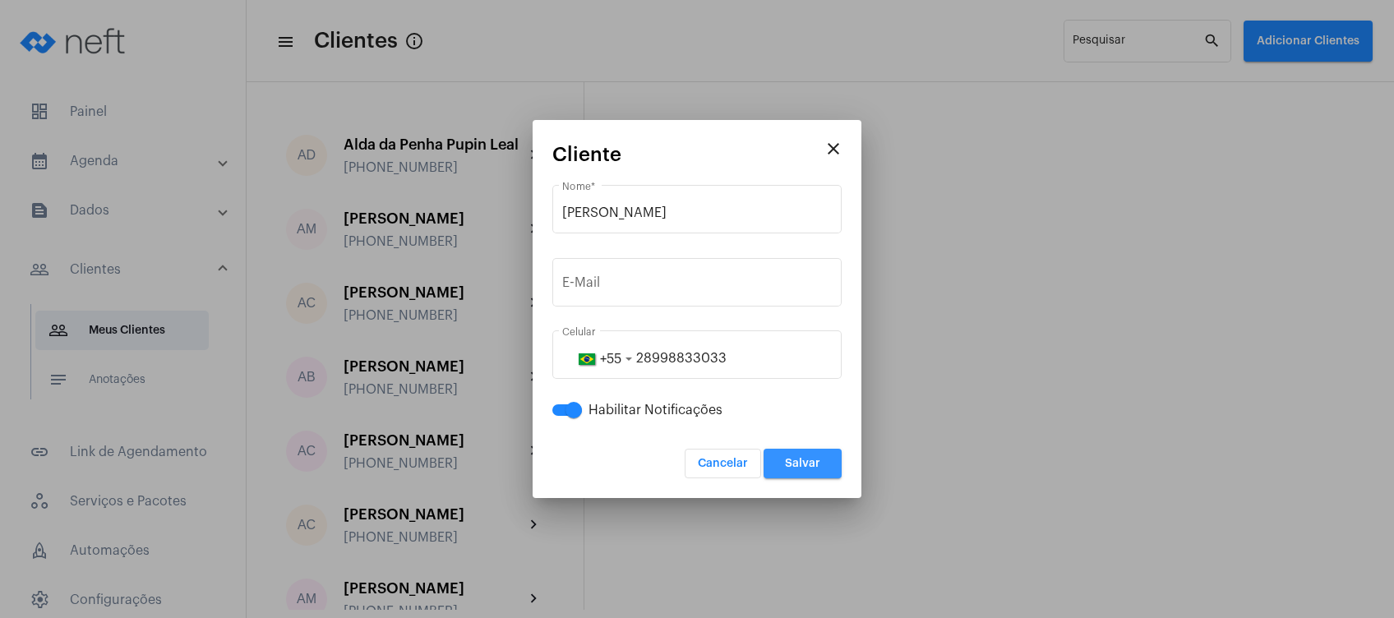
click at [814, 454] on button "Salvar" at bounding box center [802, 464] width 78 height 30
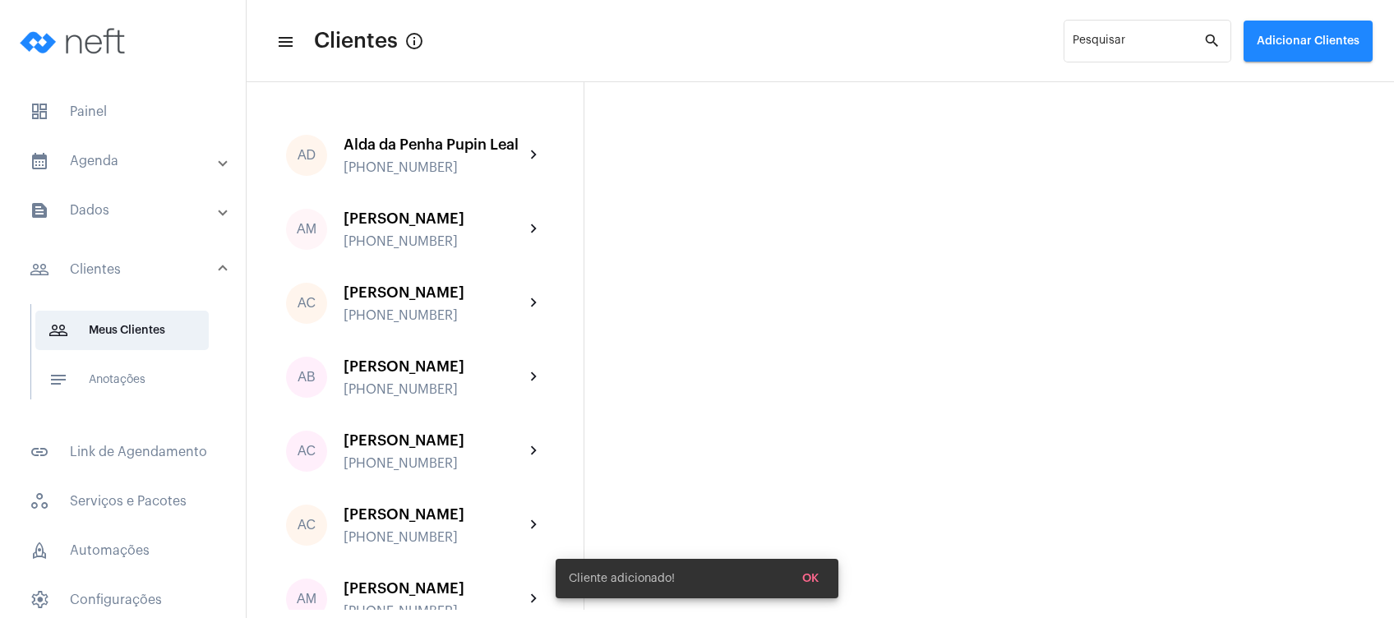
click at [147, 175] on mat-expansion-panel-header "calendar_month_outlined Agenda" at bounding box center [128, 160] width 236 height 39
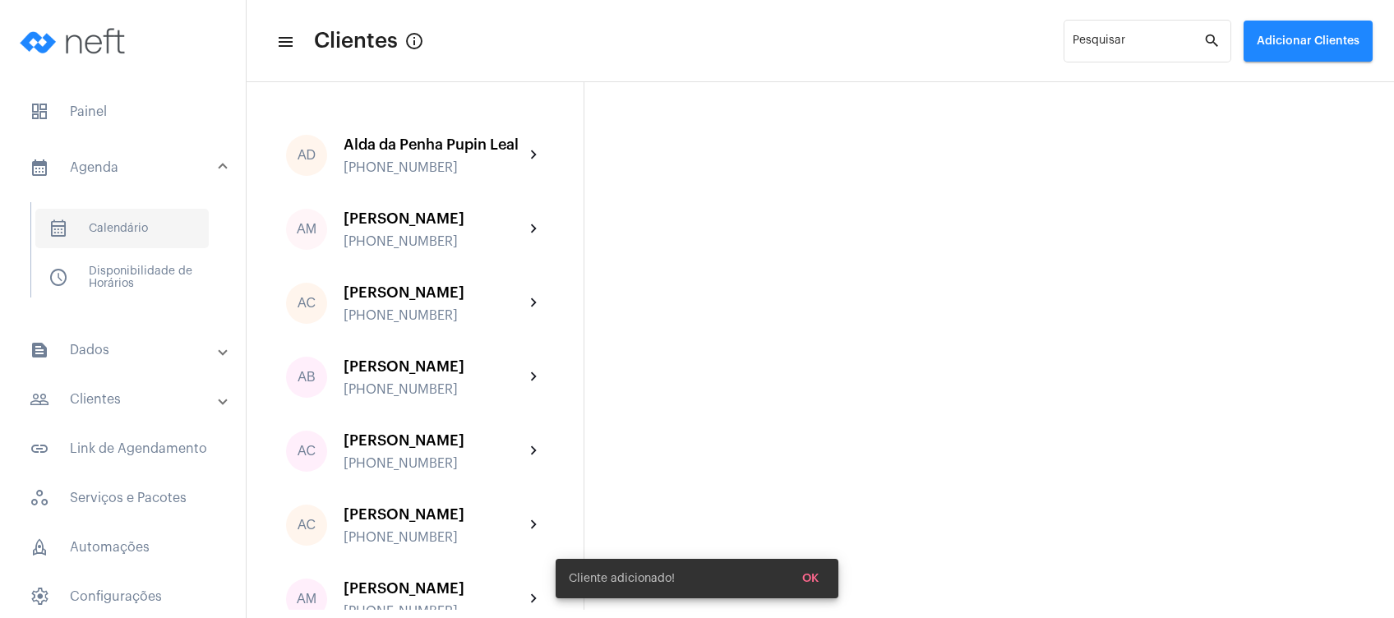
click at [143, 222] on span "calendar_month_outlined Calendário" at bounding box center [121, 228] width 173 height 39
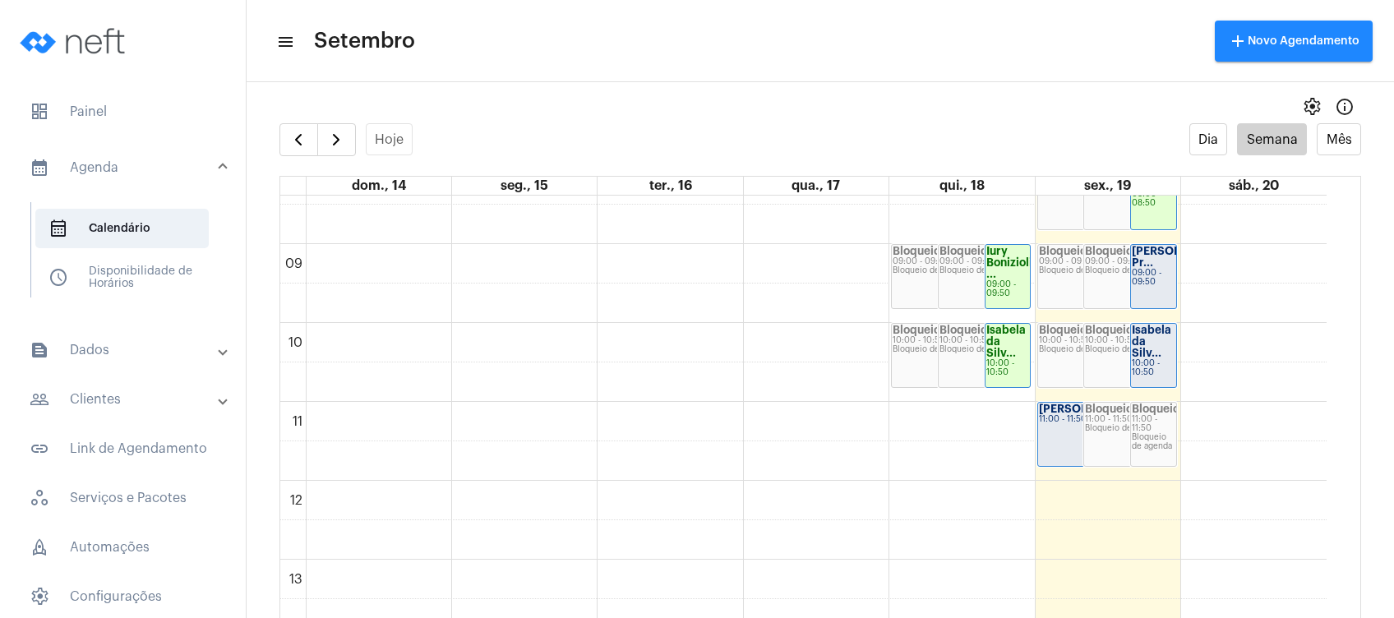
scroll to position [583, 0]
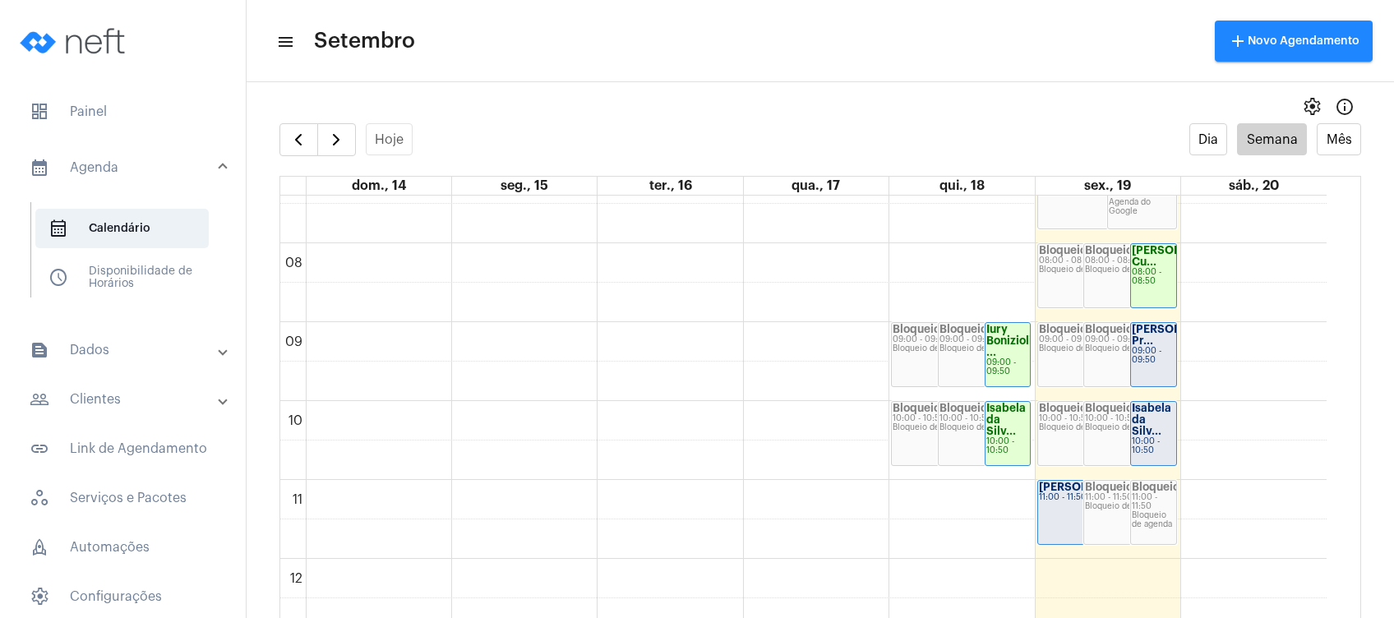
click at [1123, 350] on div "Bloqueio de agenda" at bounding box center [1130, 348] width 90 height 9
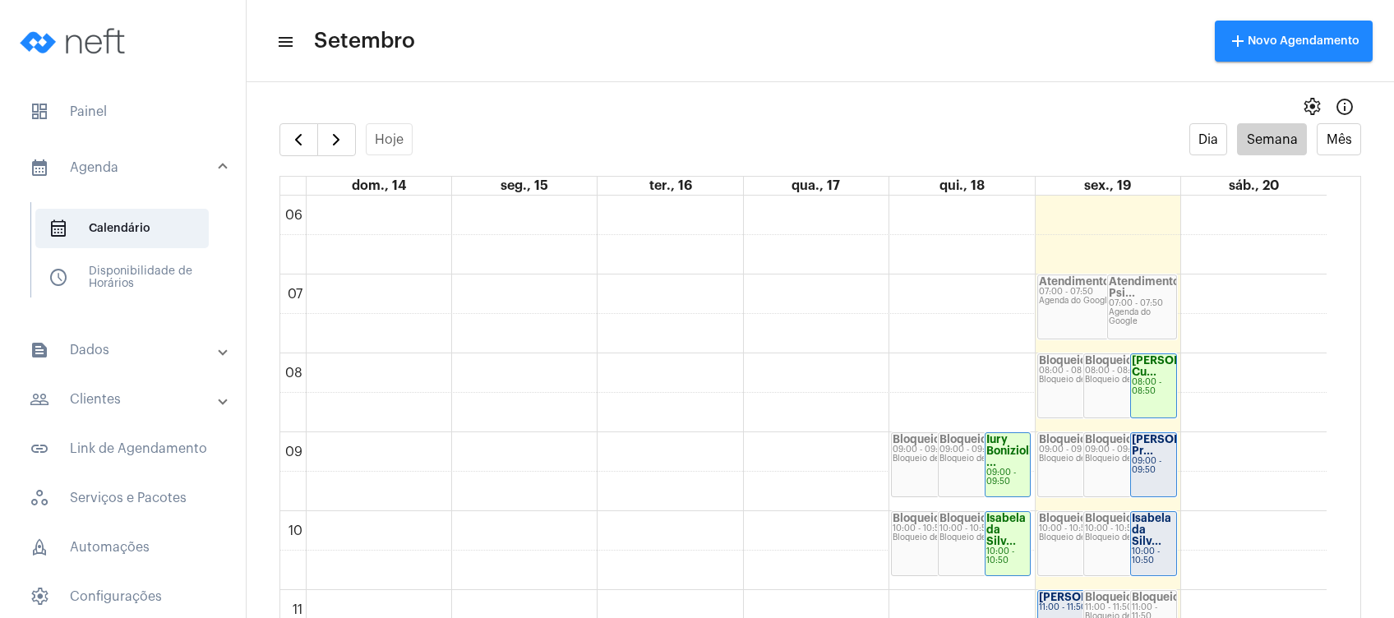
click at [1151, 447] on strong "Felipe Abreu Pr..." at bounding box center [1178, 445] width 92 height 22
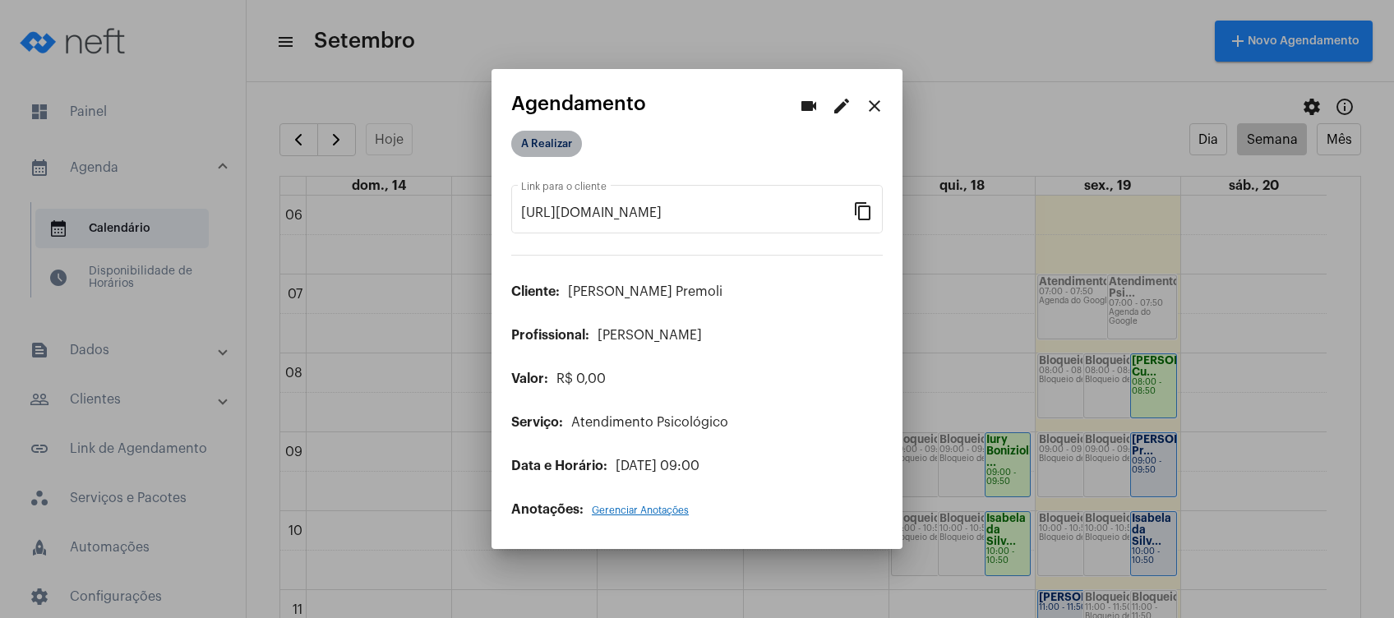
click at [565, 143] on mat-chip "A Realizar" at bounding box center [546, 144] width 71 height 26
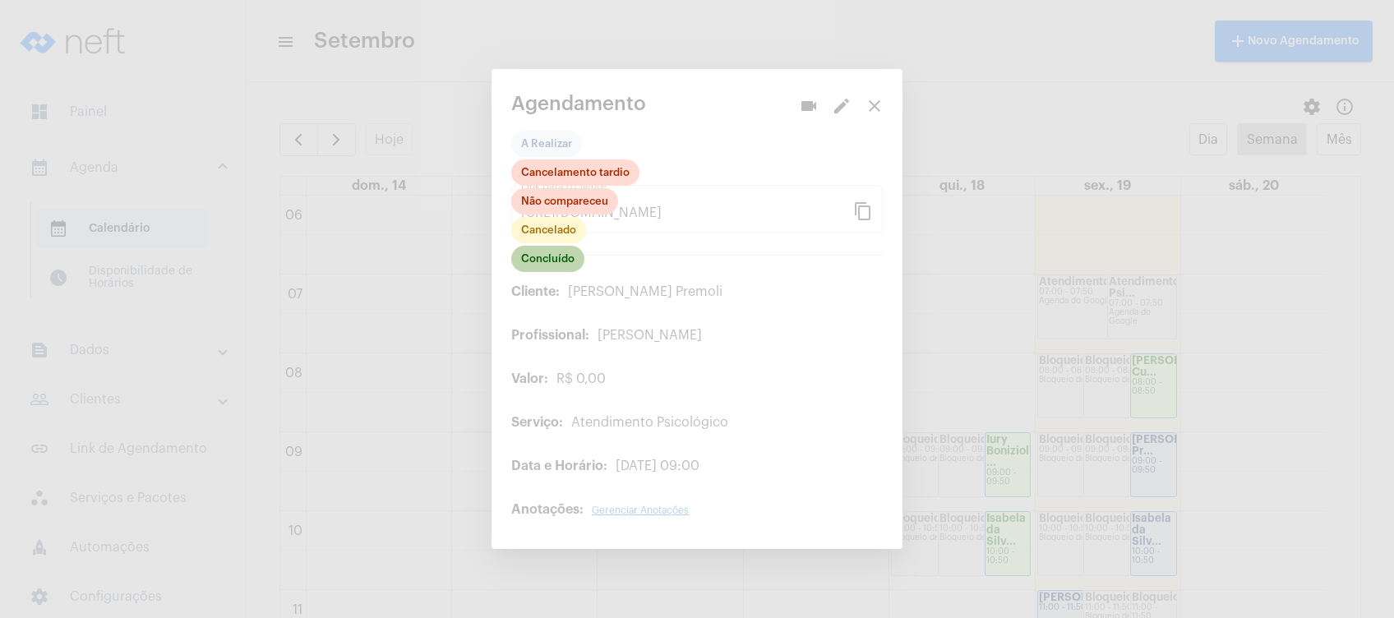
click at [573, 256] on mat-chip "Concluído" at bounding box center [547, 259] width 73 height 26
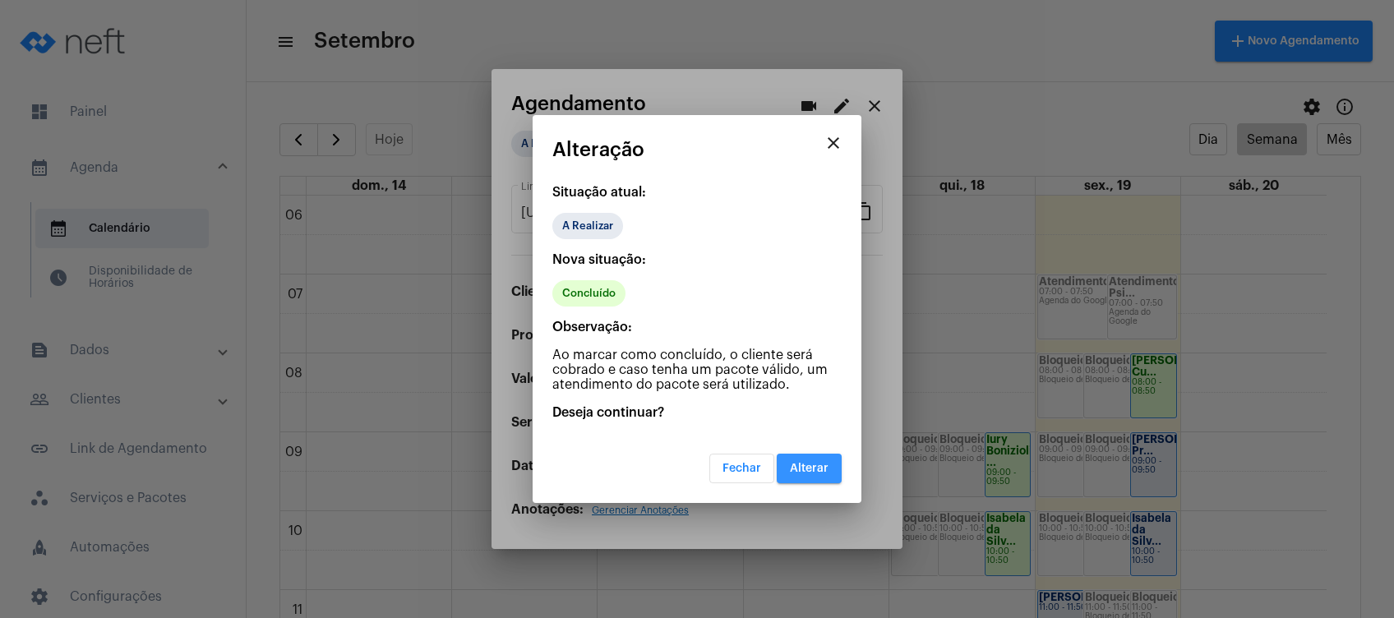
click at [821, 460] on button "Alterar" at bounding box center [809, 469] width 65 height 30
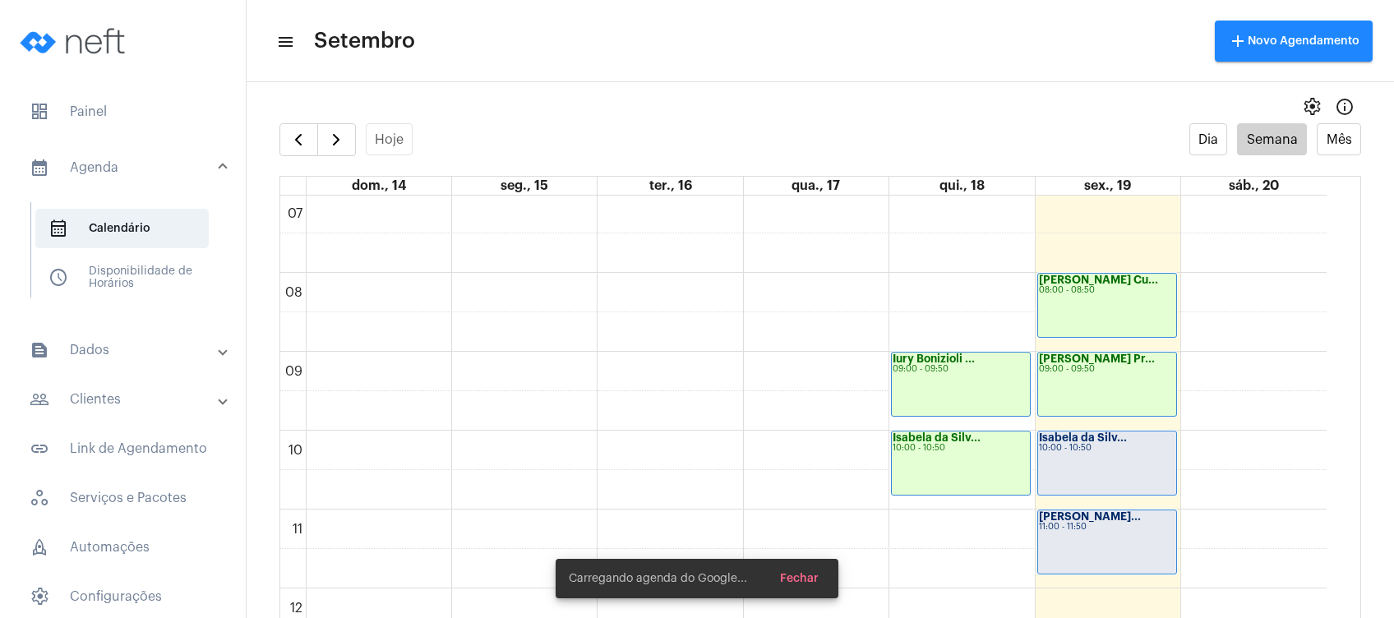
scroll to position [583, 0]
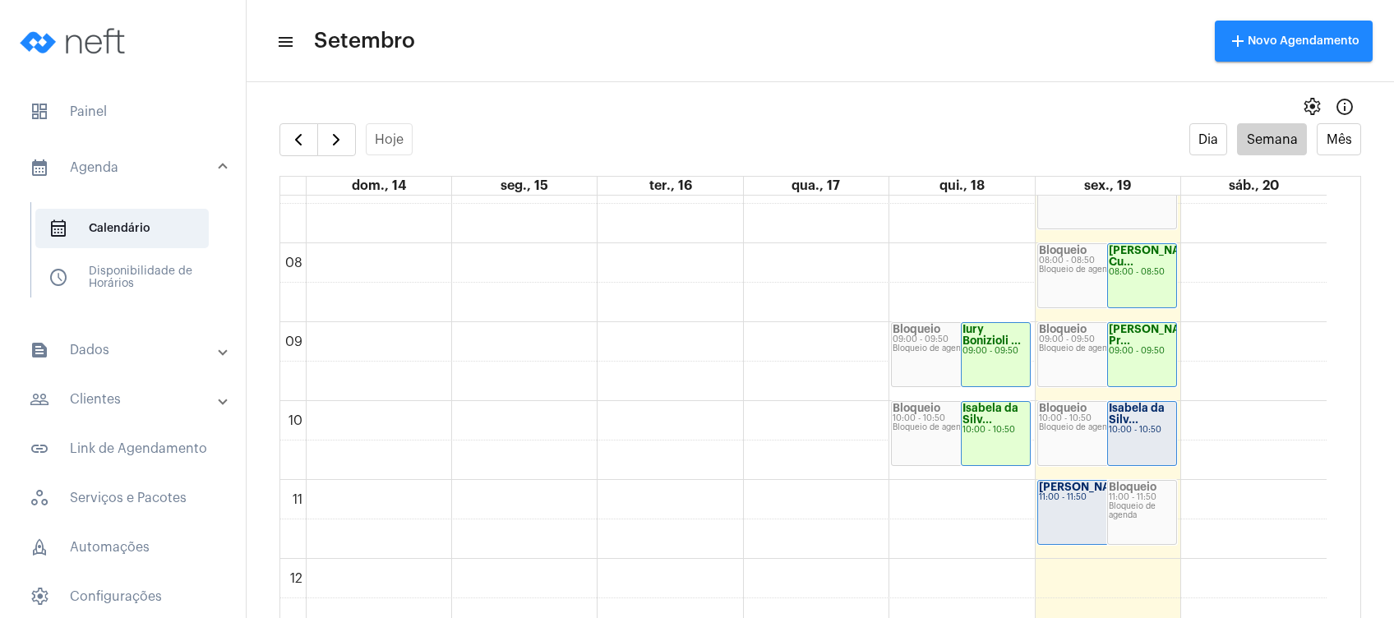
click at [1090, 420] on div "10:00 - 10:50" at bounding box center [1107, 418] width 136 height 9
click at [333, 134] on span "button" at bounding box center [336, 140] width 20 height 20
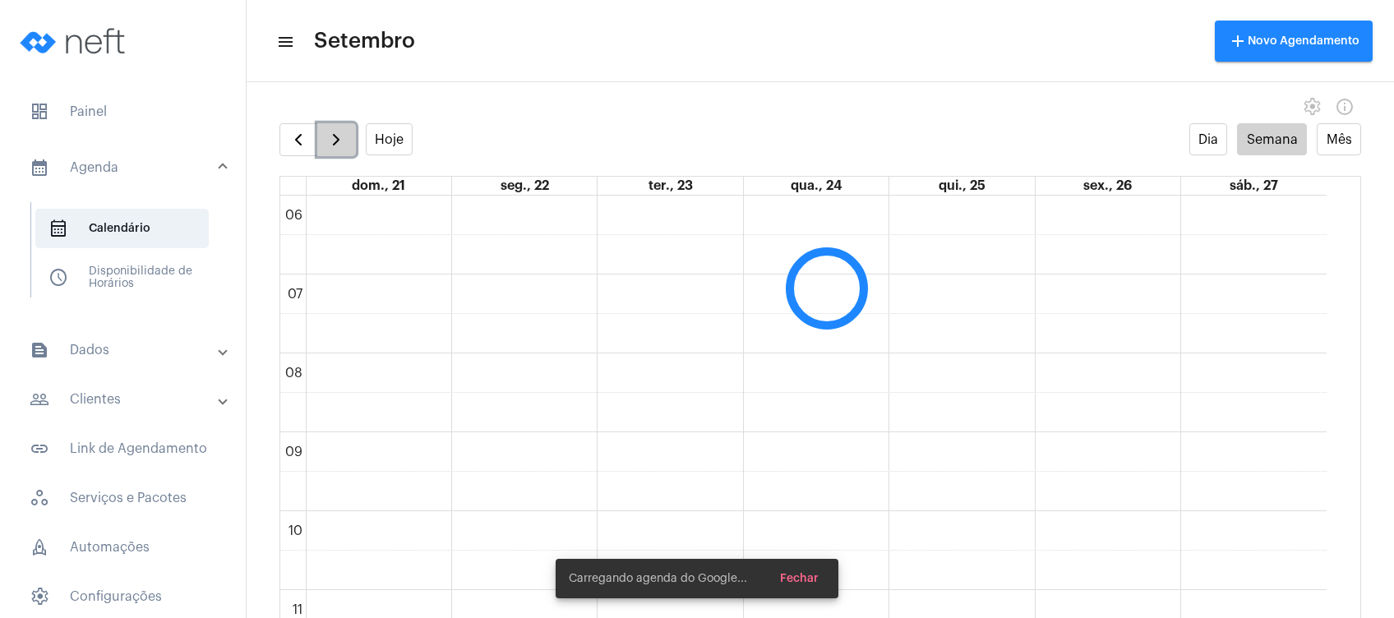
click at [333, 134] on span "button" at bounding box center [336, 140] width 20 height 20
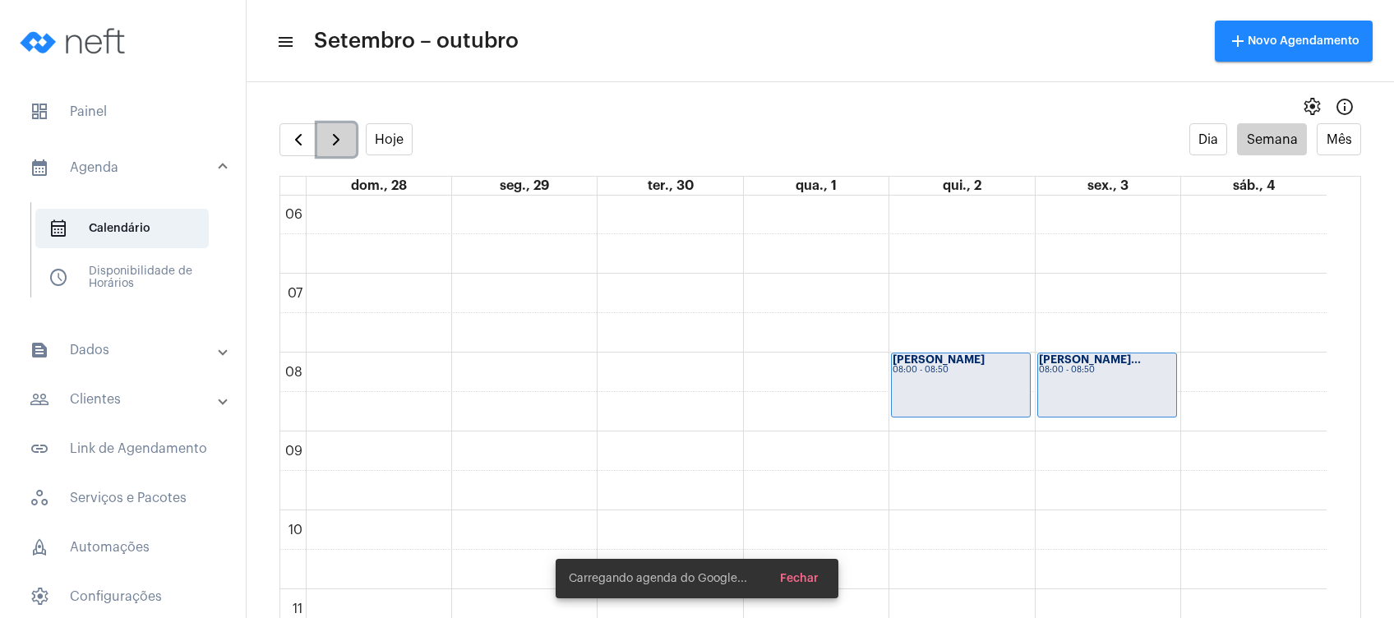
click at [333, 133] on span "button" at bounding box center [336, 140] width 20 height 20
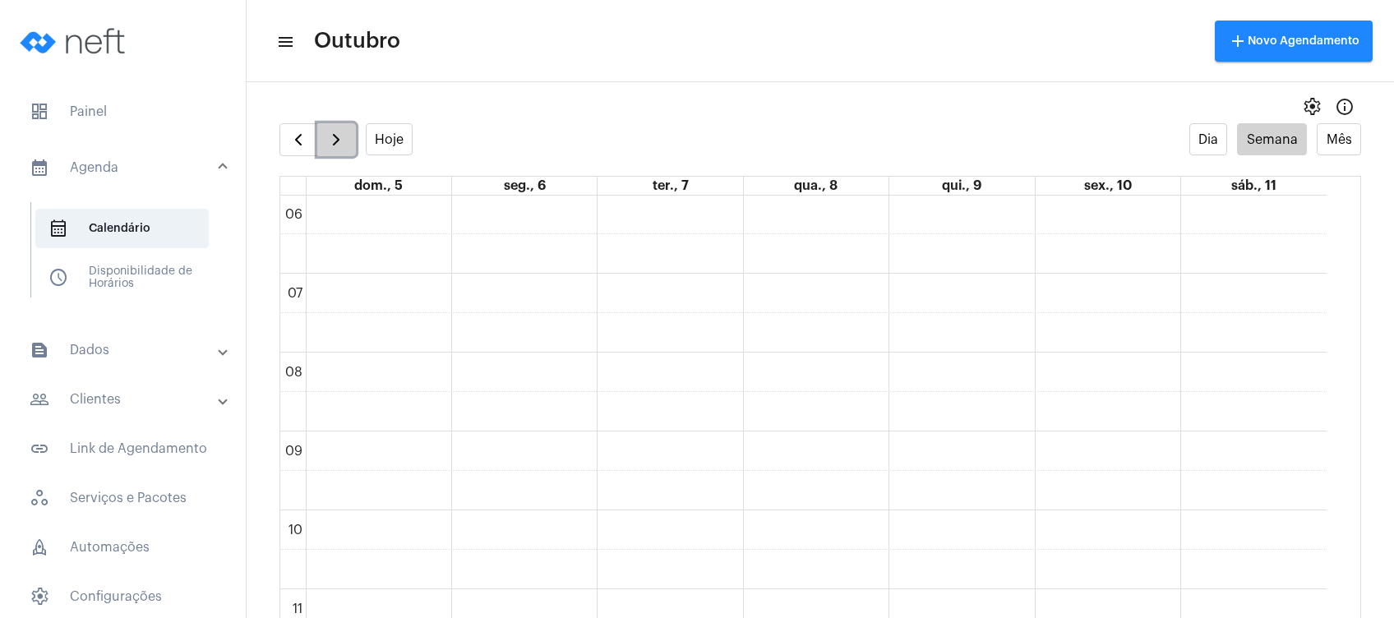
click at [333, 133] on span "button" at bounding box center [336, 140] width 20 height 20
click at [804, 411] on div "00 01 02 03 04 05 06 07 08 09 10 11 12 13 14 15 16 17 18 19 20 21 22 23" at bounding box center [803, 229] width 1046 height 1893
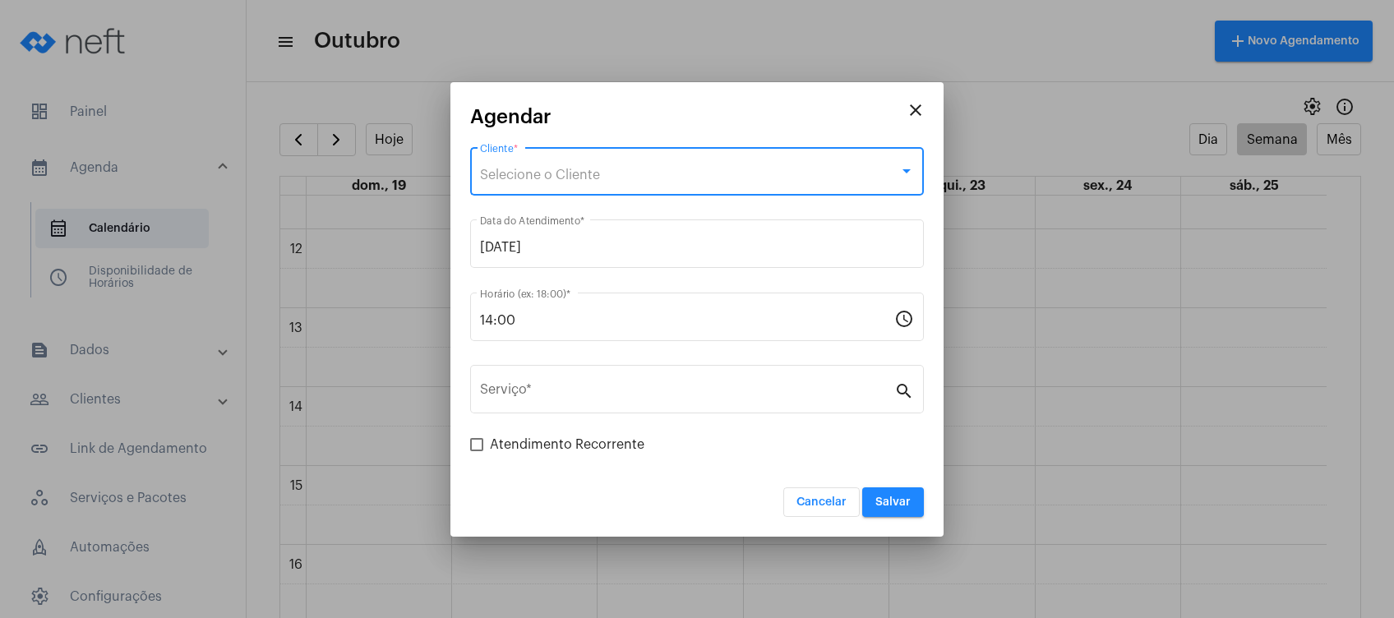
click at [637, 168] on div "Selecione o Cliente" at bounding box center [689, 175] width 419 height 15
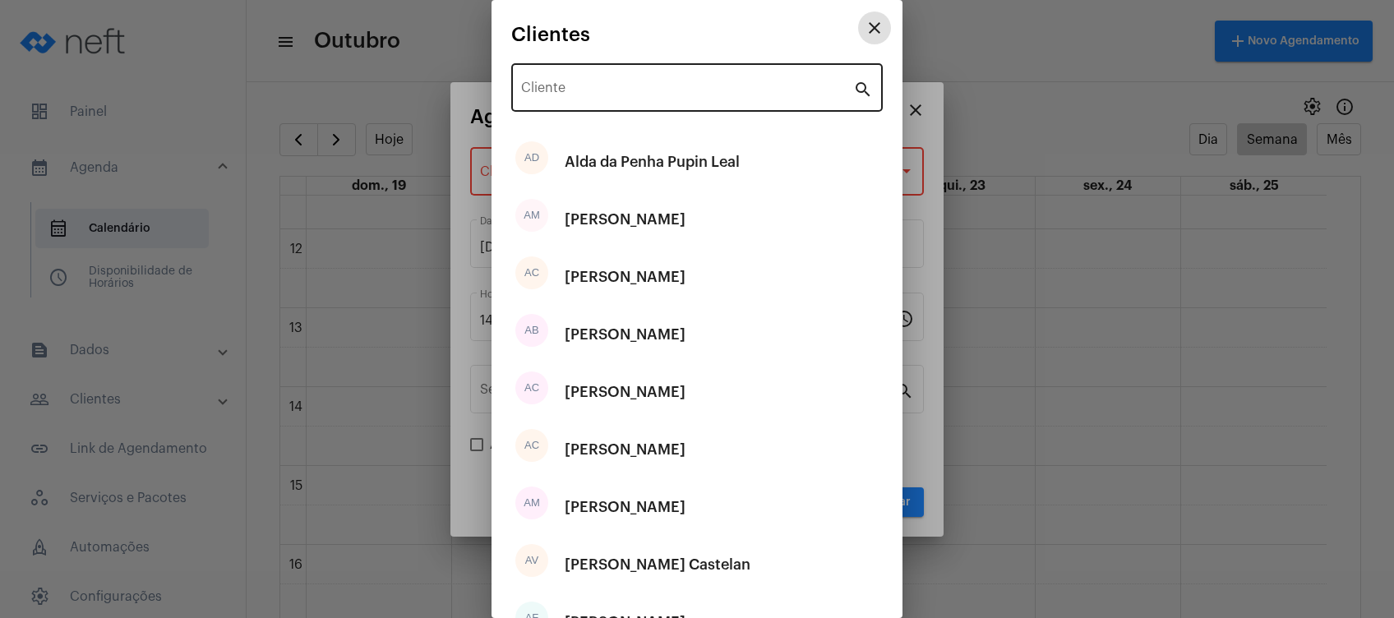
click at [638, 92] on input "Cliente" at bounding box center [687, 91] width 332 height 15
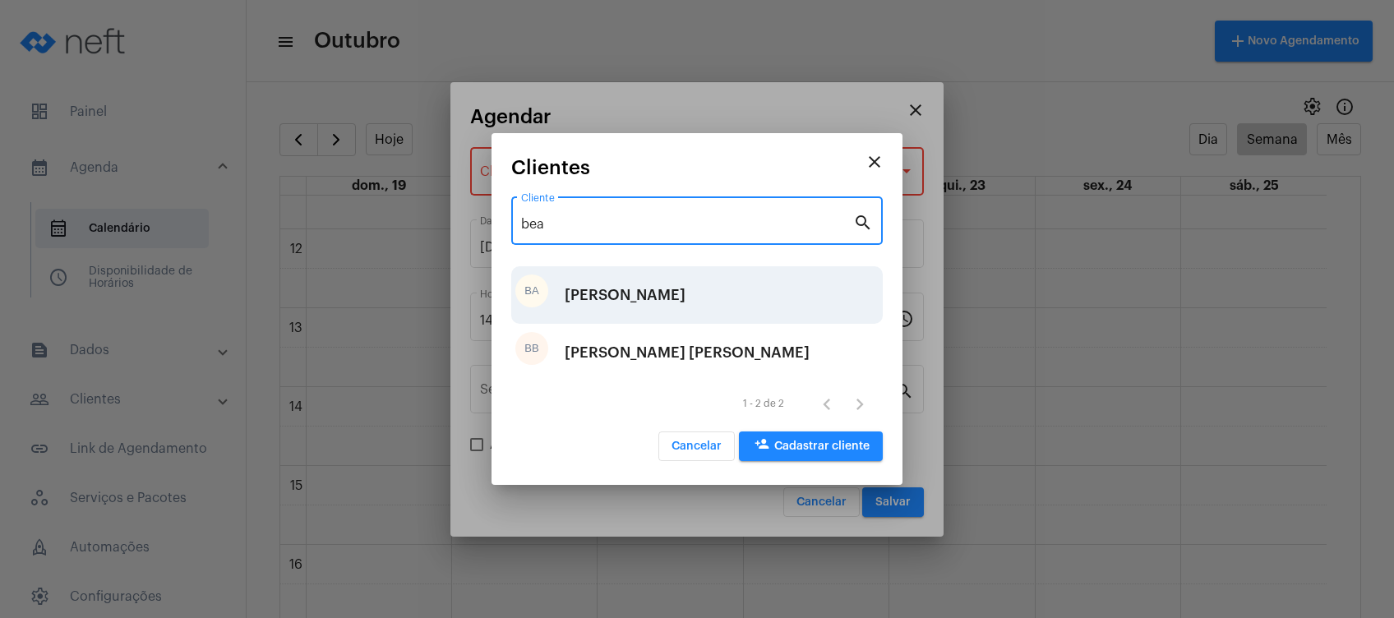
type input "bea"
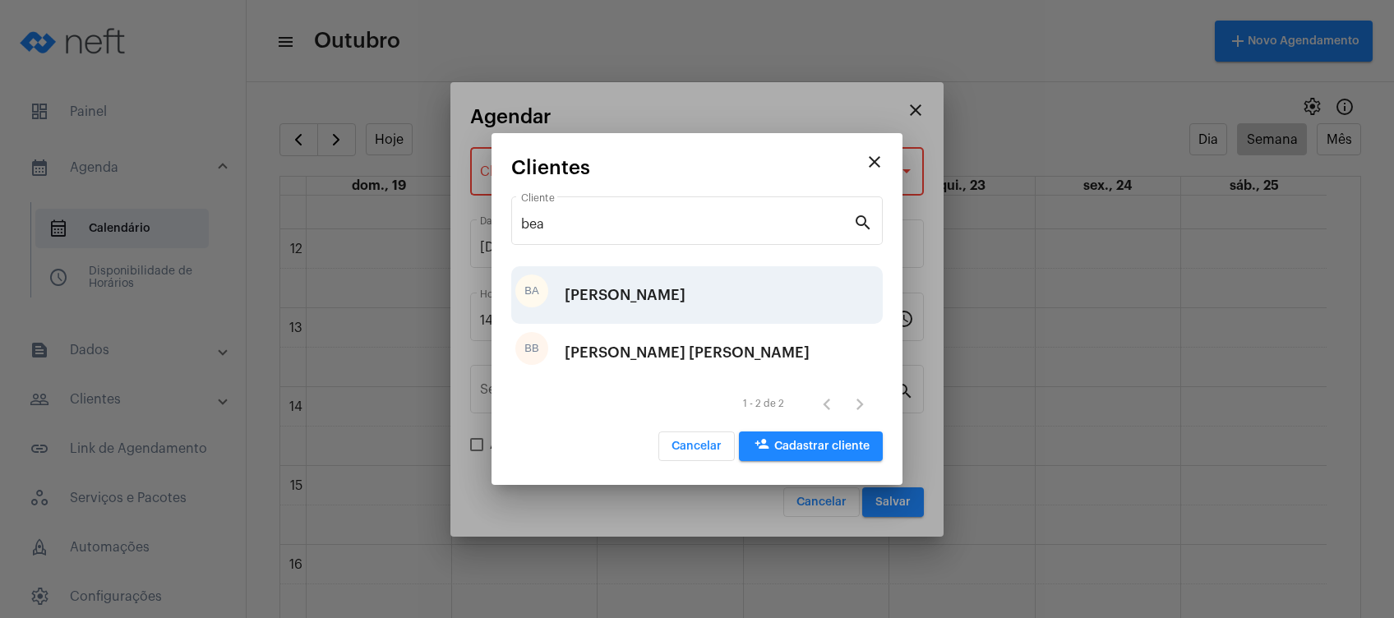
click at [685, 302] on div "Beatriz Amorim Bruneli" at bounding box center [625, 294] width 121 height 49
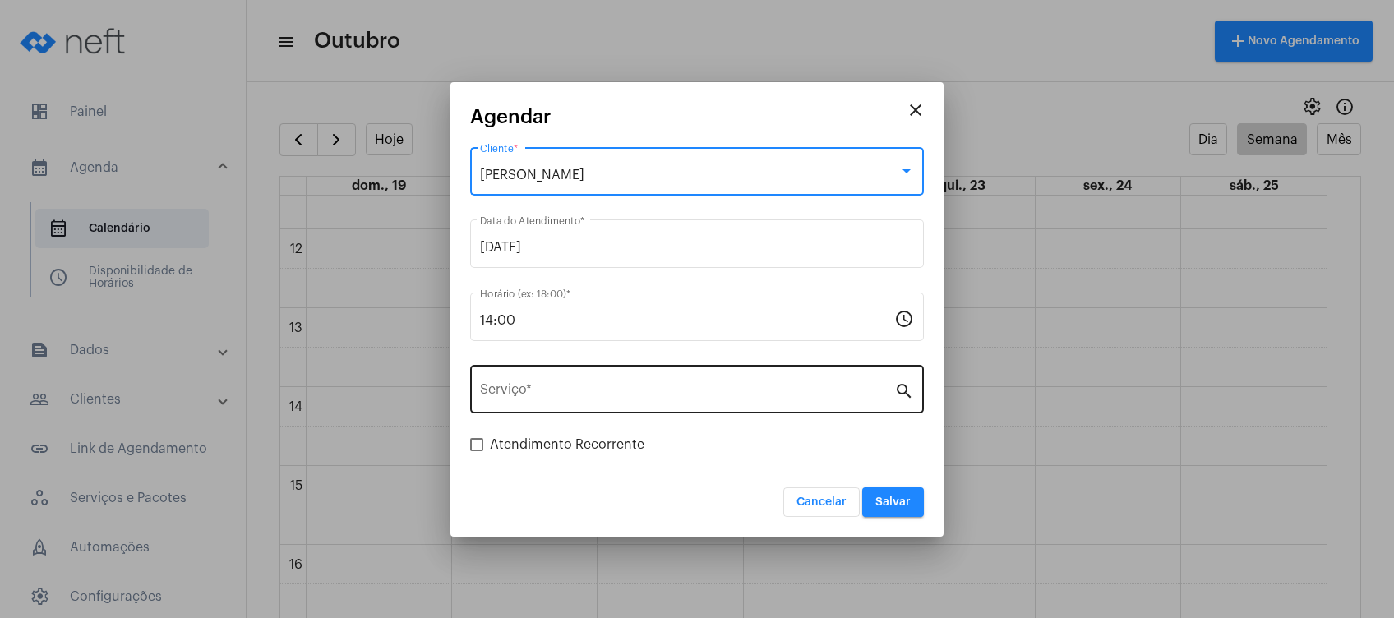
click at [682, 382] on div "Serviço *" at bounding box center [687, 388] width 414 height 52
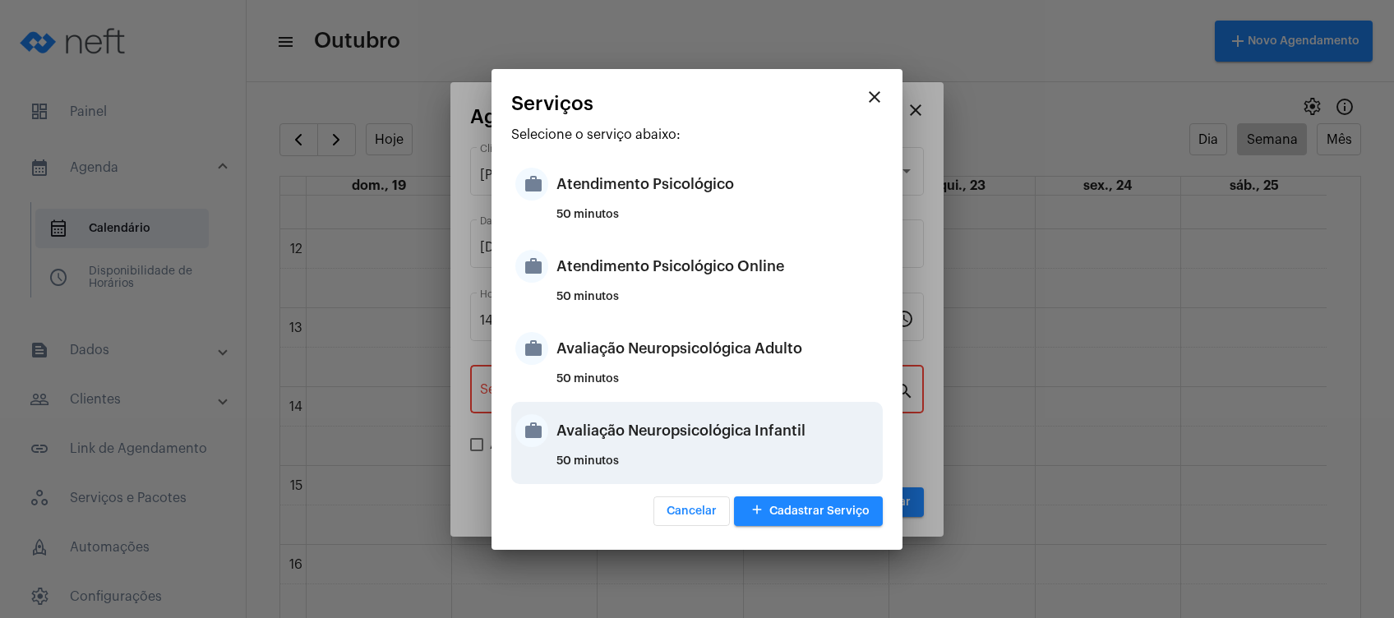
click at [696, 429] on div "Avaliação Neuropsicológica Infantil" at bounding box center [717, 430] width 322 height 49
type input "Avaliação Neuropsicológica Infantil"
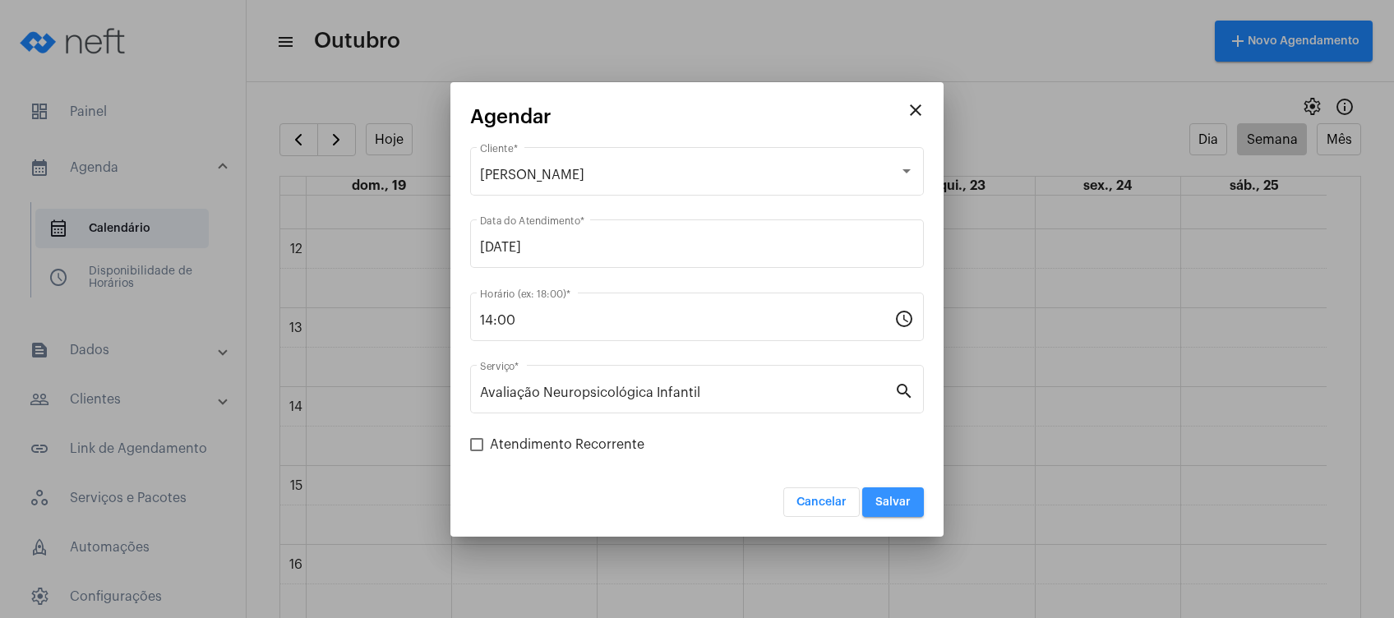
click at [914, 506] on button "Salvar" at bounding box center [893, 502] width 62 height 30
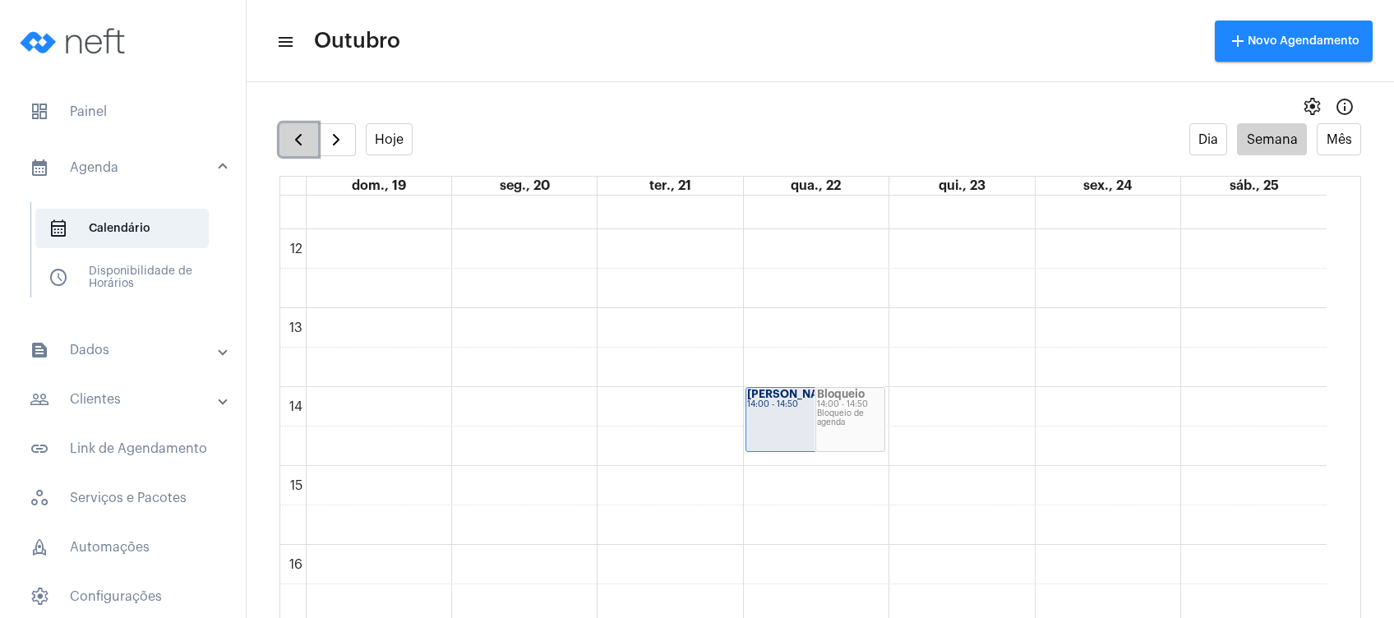
click at [282, 145] on button "button" at bounding box center [298, 139] width 39 height 33
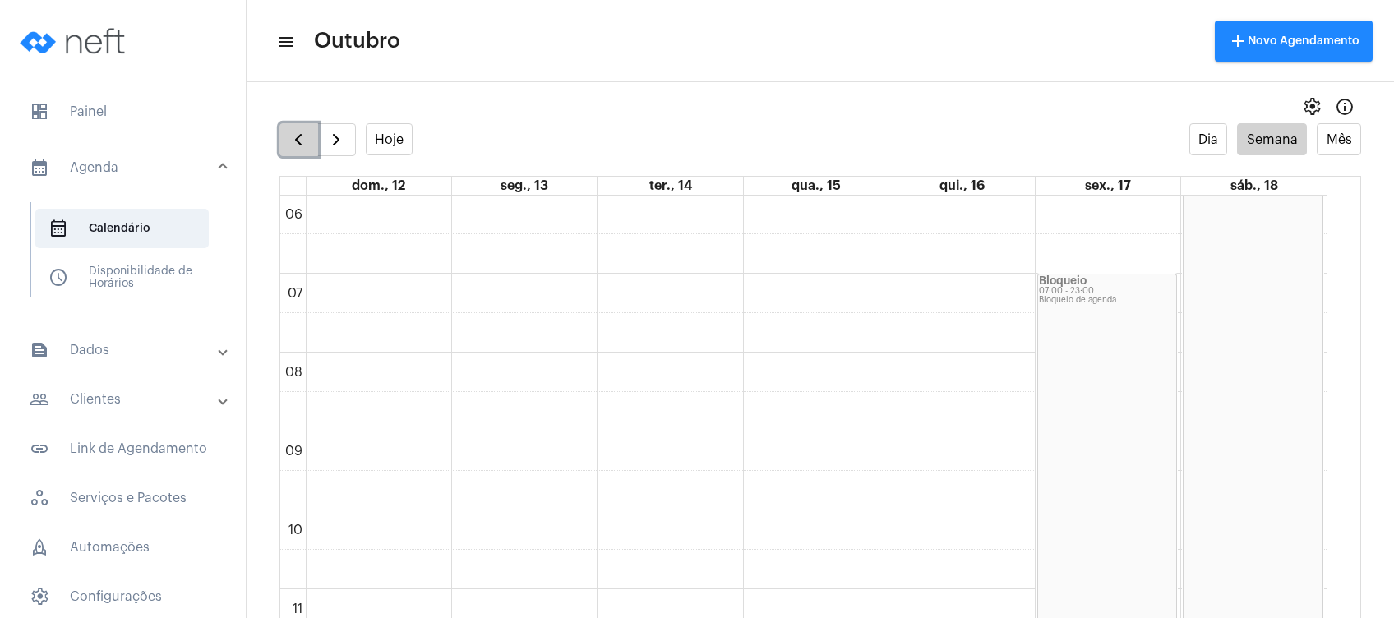
click at [282, 145] on button "button" at bounding box center [298, 139] width 39 height 33
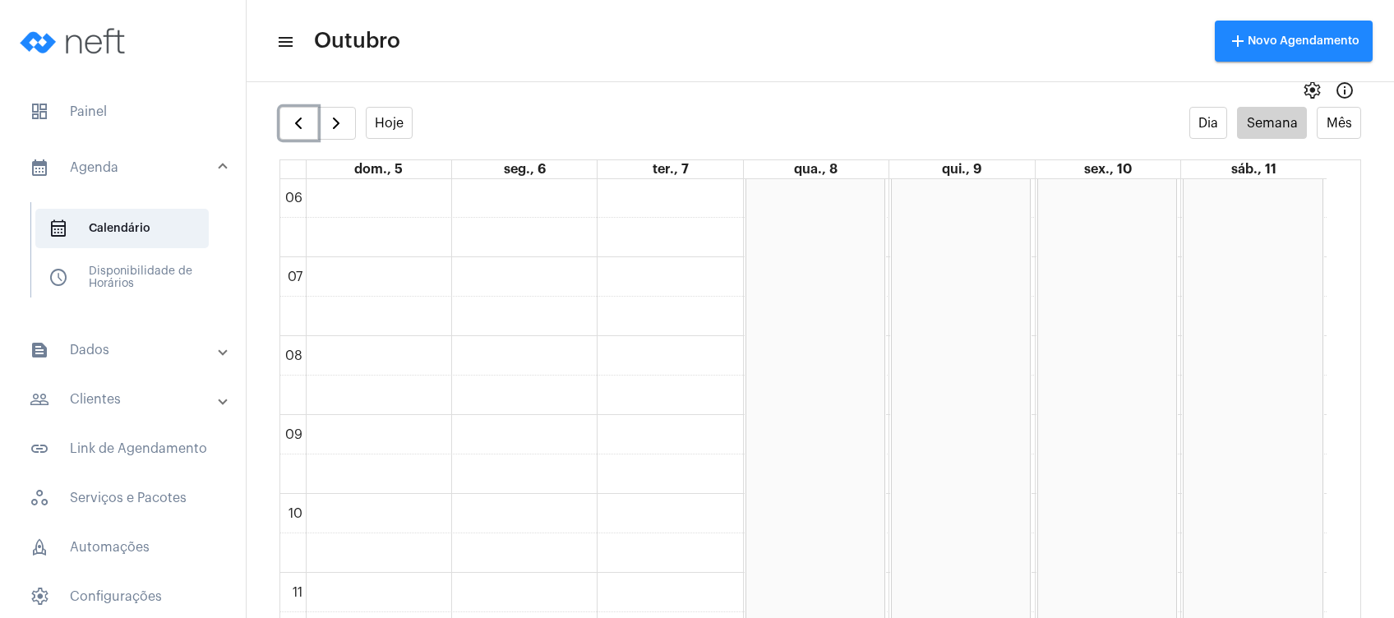
scroll to position [33, 0]
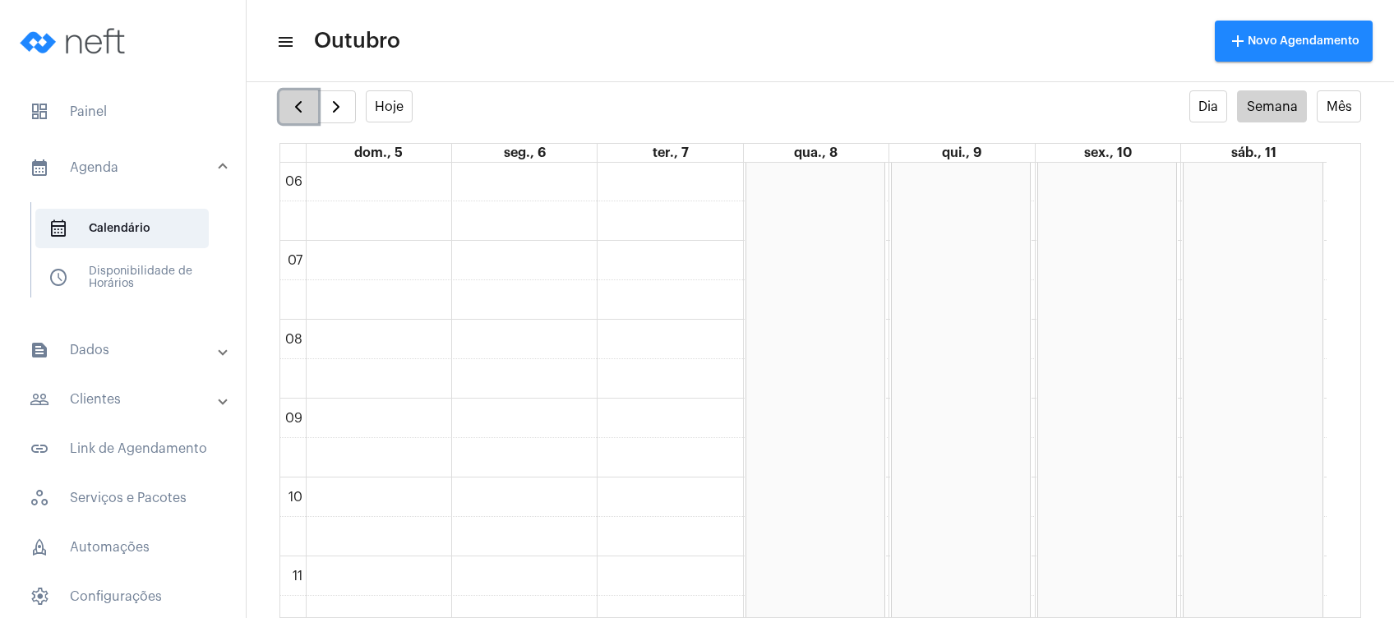
click at [306, 108] on span "button" at bounding box center [298, 107] width 20 height 20
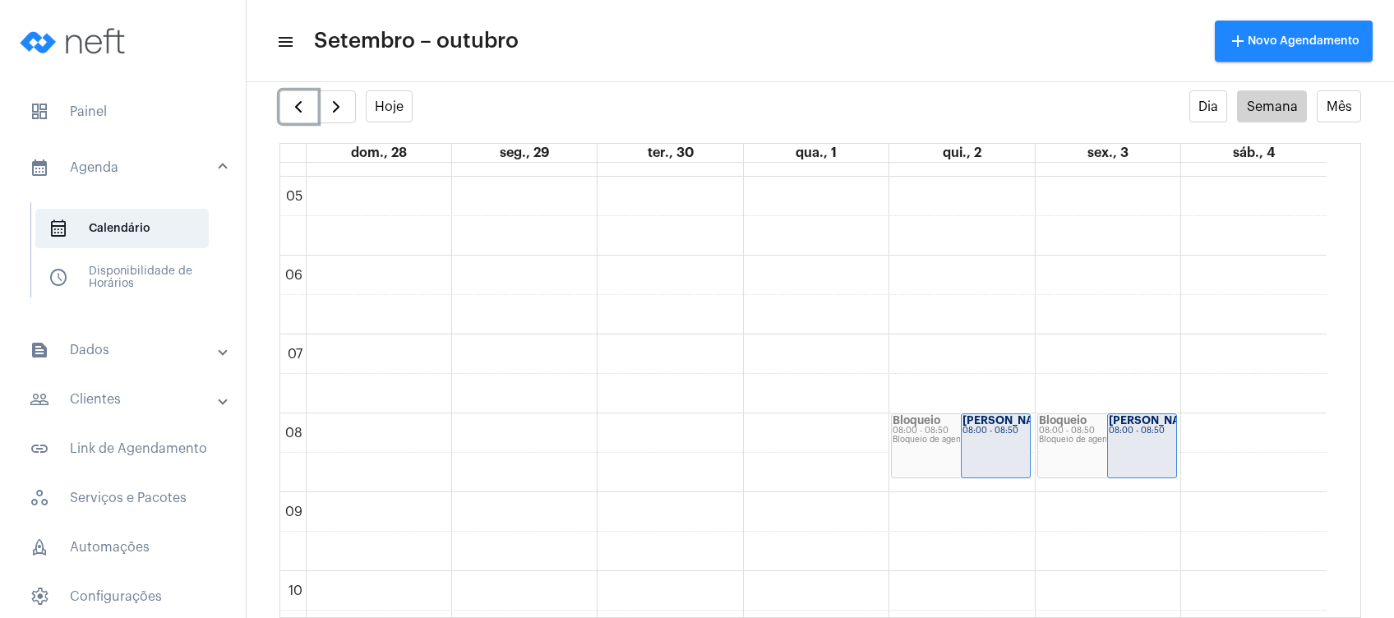
scroll to position [365, 0]
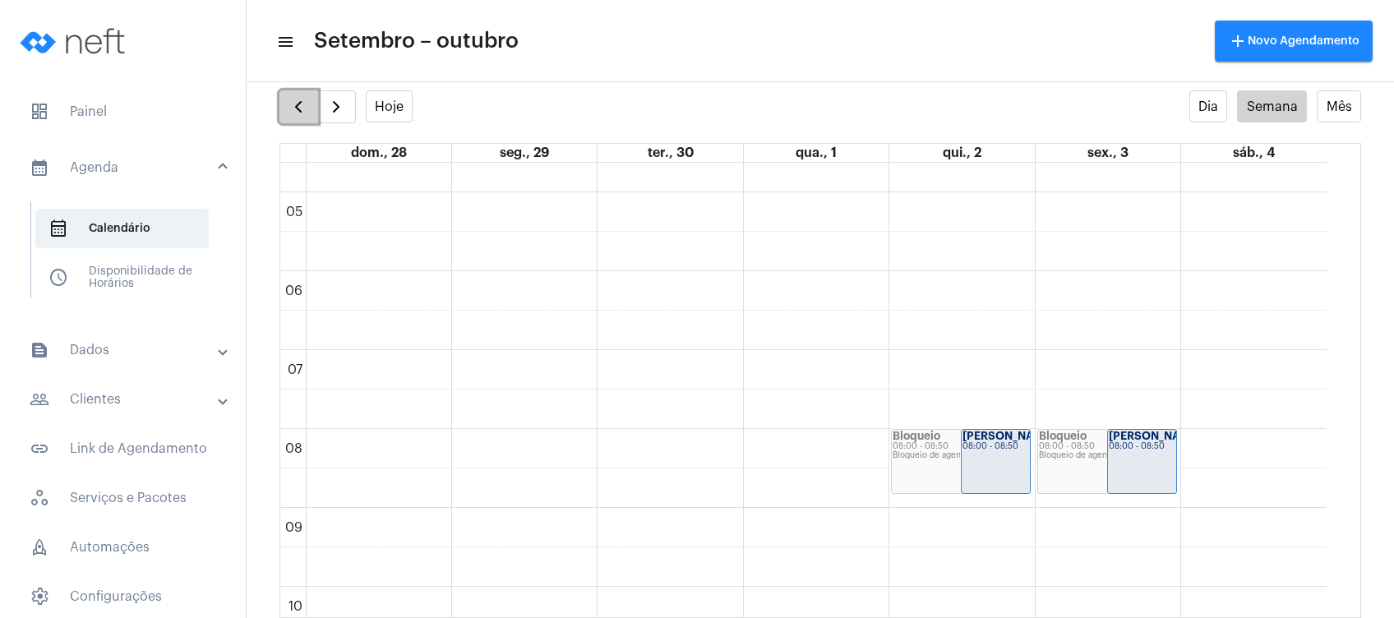
click at [307, 102] on span "button" at bounding box center [298, 107] width 20 height 20
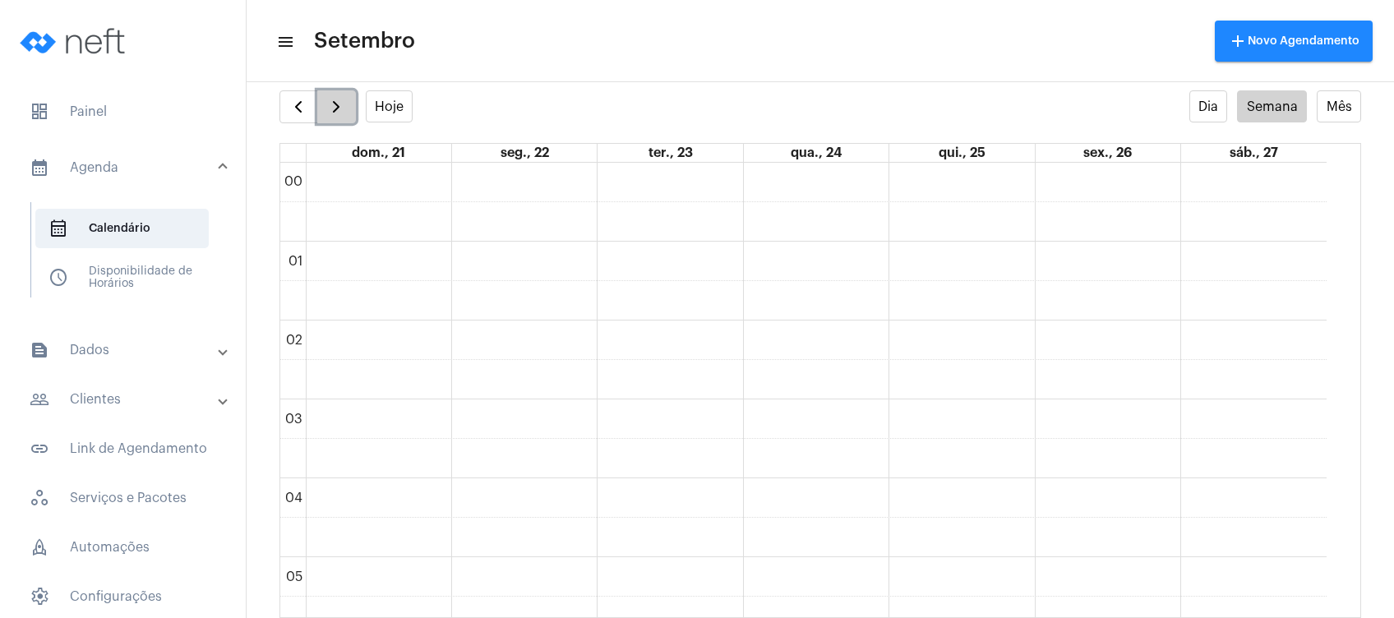
click at [335, 108] on span "button" at bounding box center [336, 107] width 20 height 20
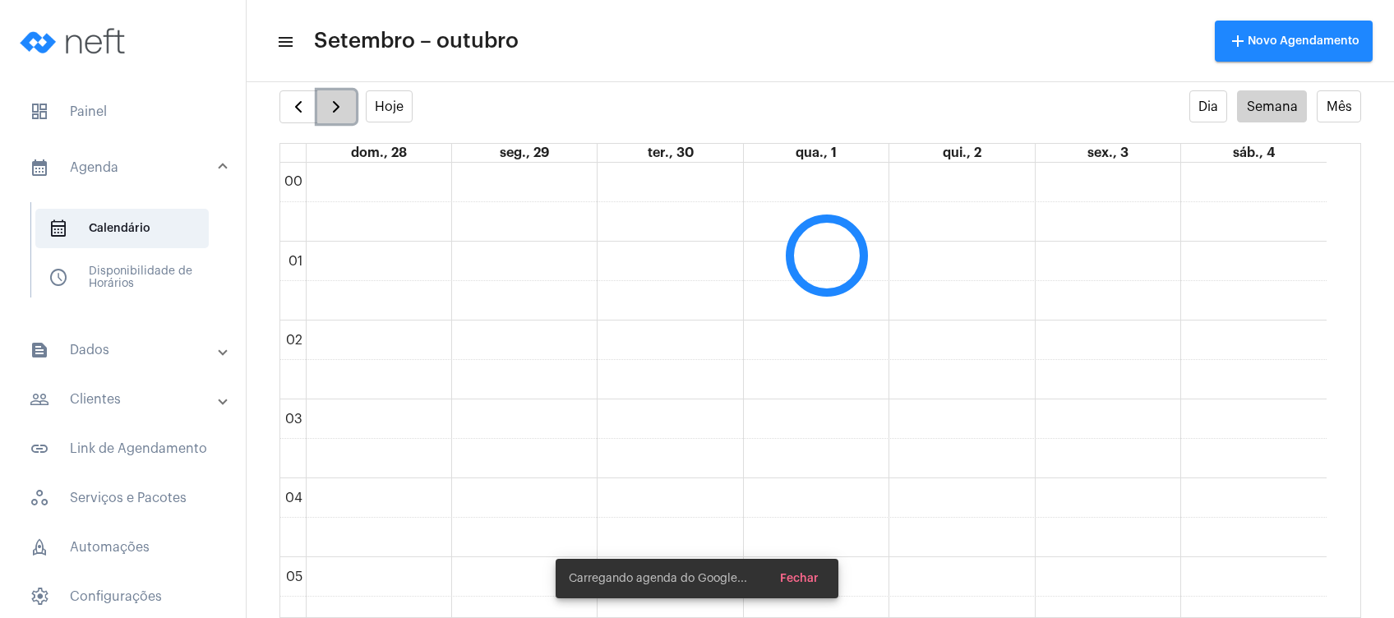
scroll to position [474, 0]
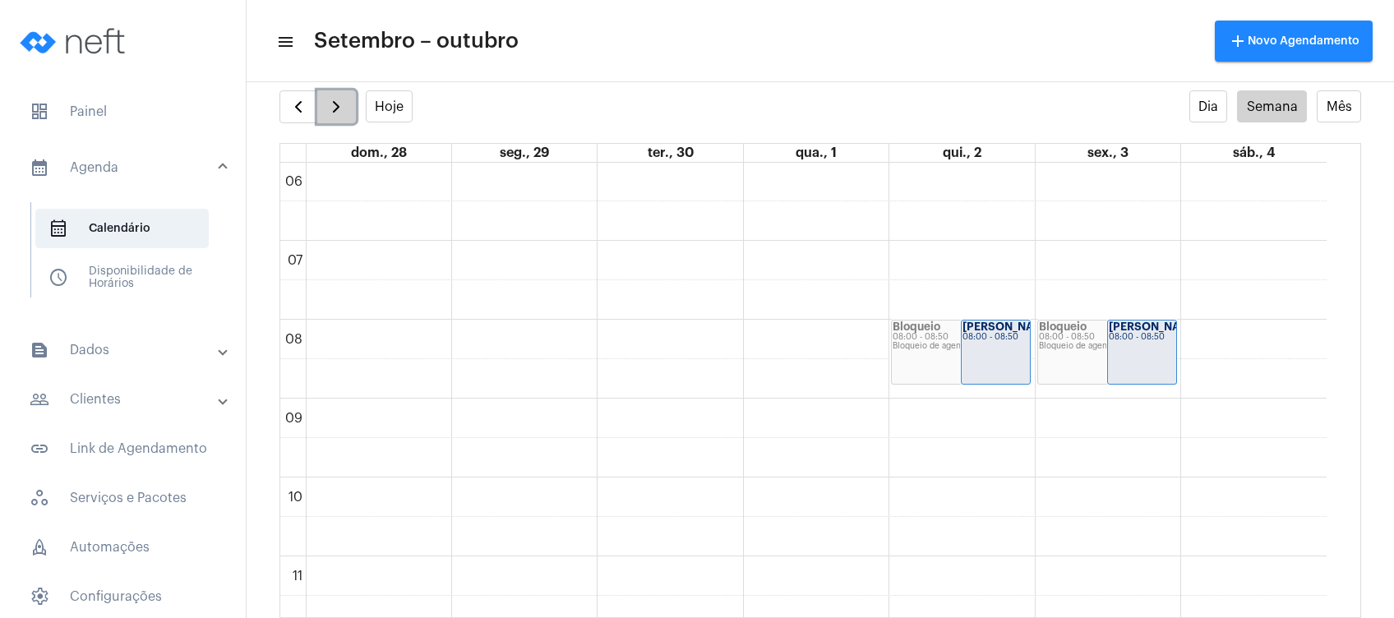
click at [337, 111] on span "button" at bounding box center [336, 107] width 20 height 20
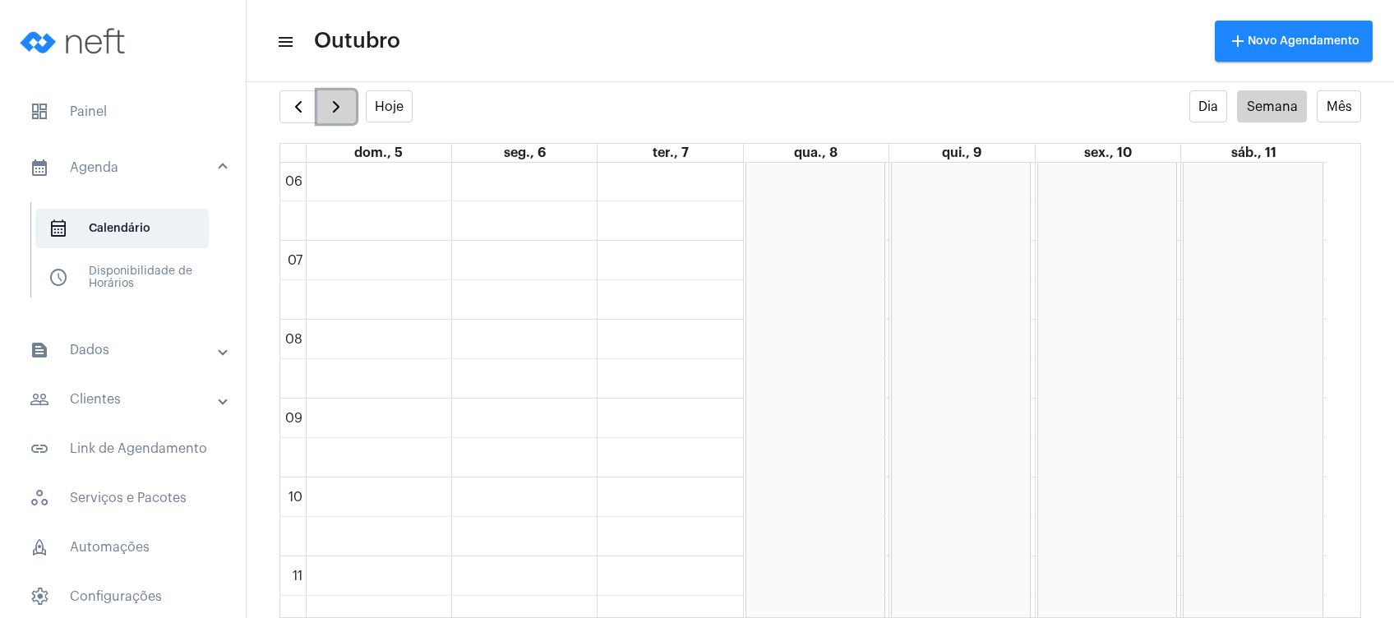
click at [325, 117] on button "button" at bounding box center [336, 106] width 39 height 33
click at [80, 394] on mat-panel-title "people_outline Clientes" at bounding box center [125, 400] width 190 height 20
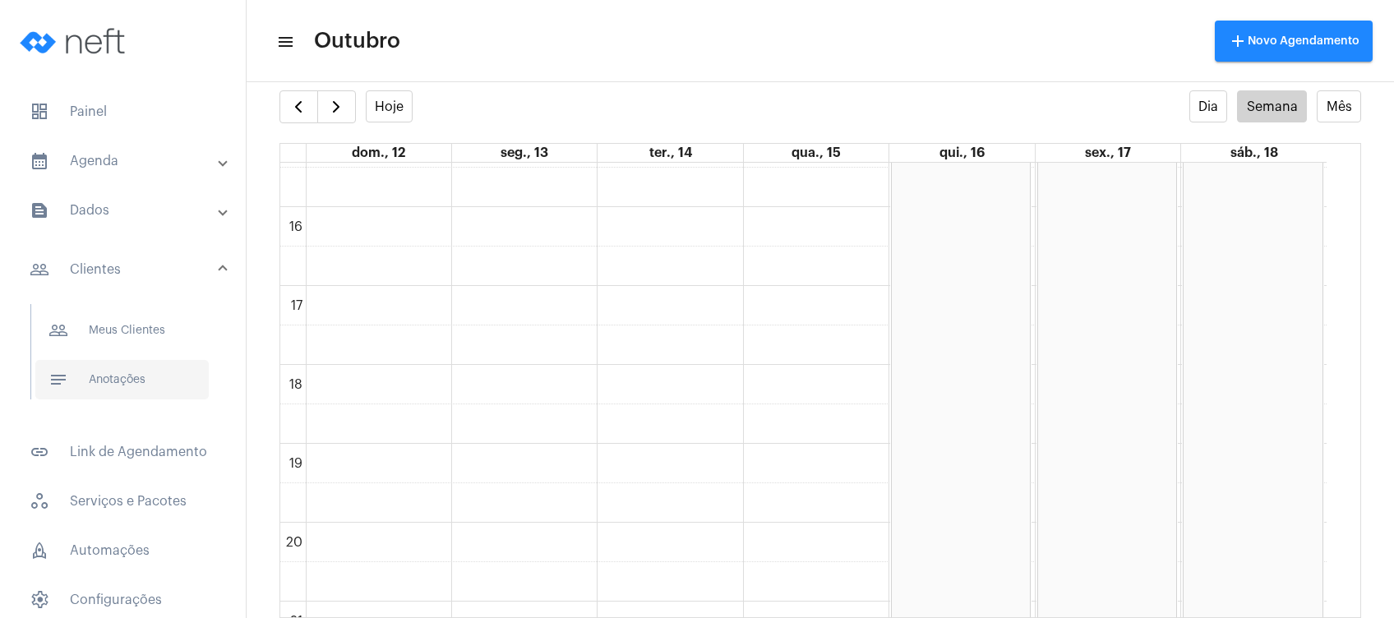
click at [135, 388] on span "notes Anotações" at bounding box center [121, 379] width 173 height 39
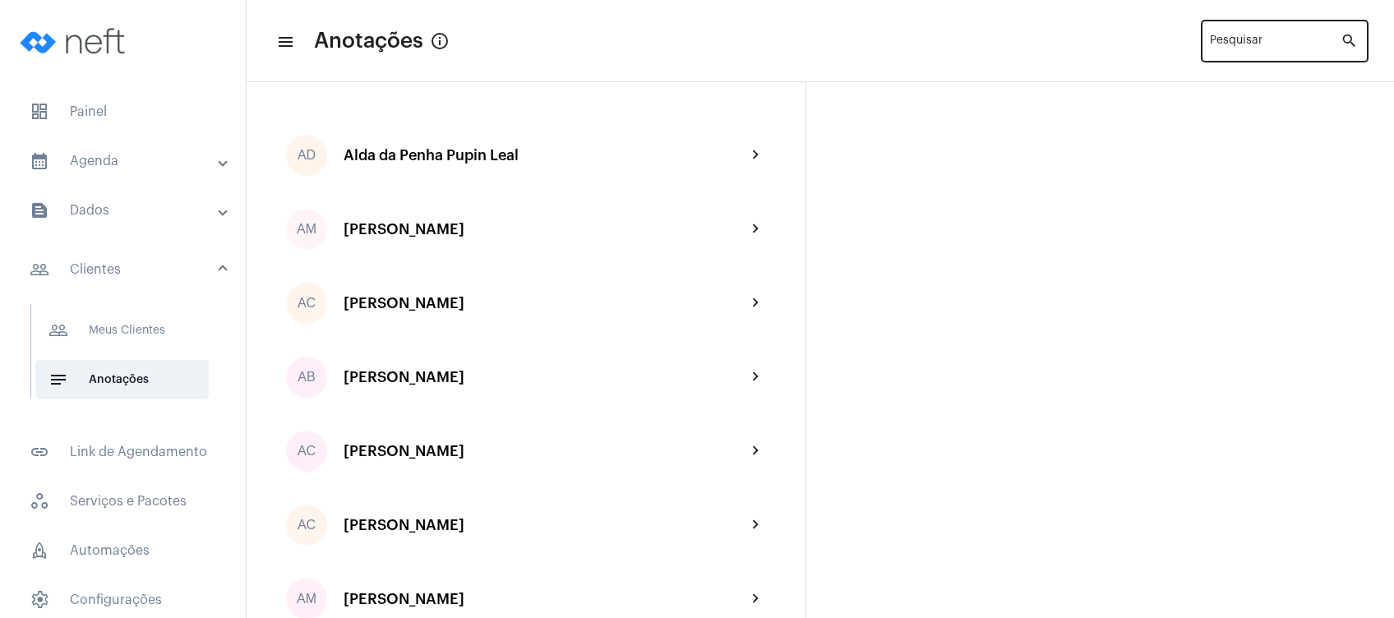
click at [1237, 47] on input "Pesquisar" at bounding box center [1275, 44] width 131 height 13
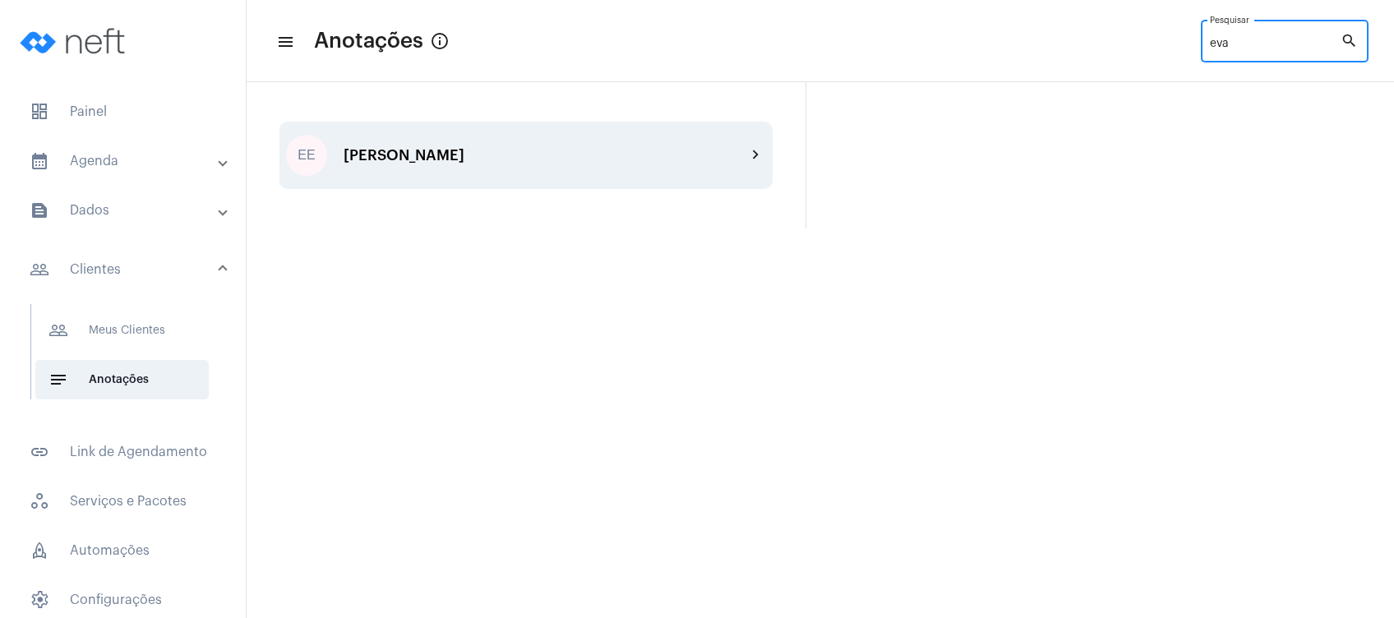
type input "eva"
click at [456, 172] on div "EE Eva Elena de Araujo chevron_right" at bounding box center [525, 155] width 493 height 67
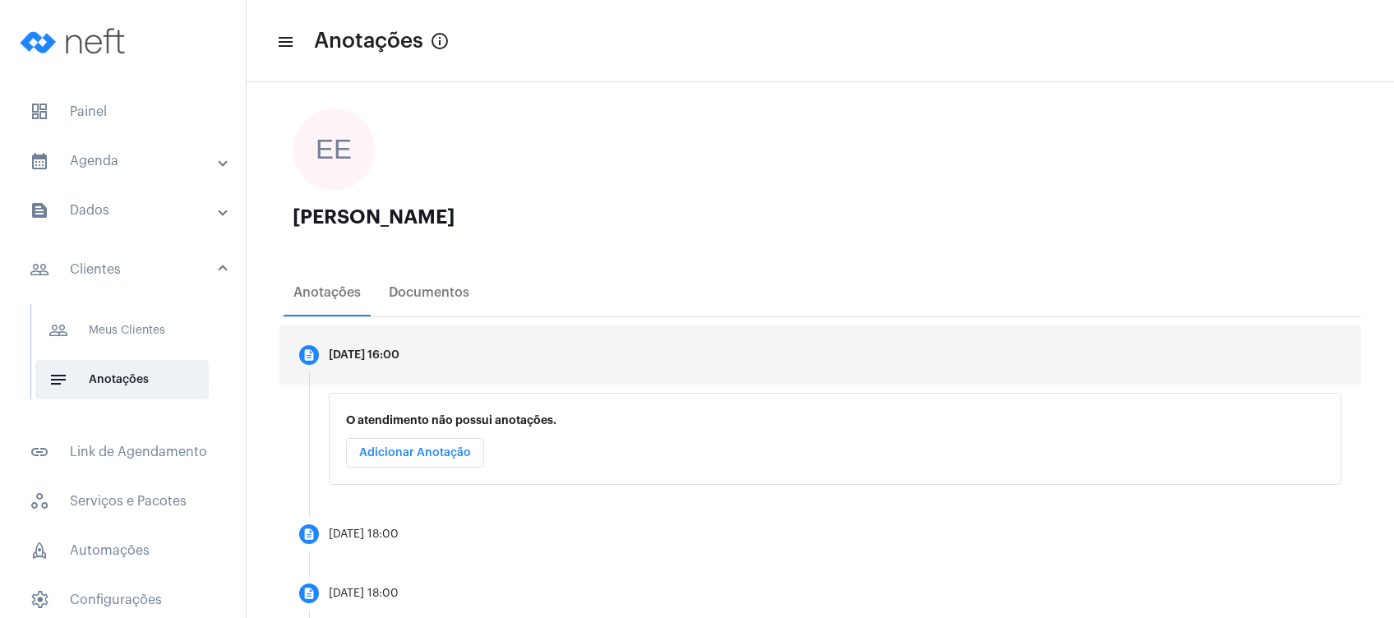
scroll to position [109, 0]
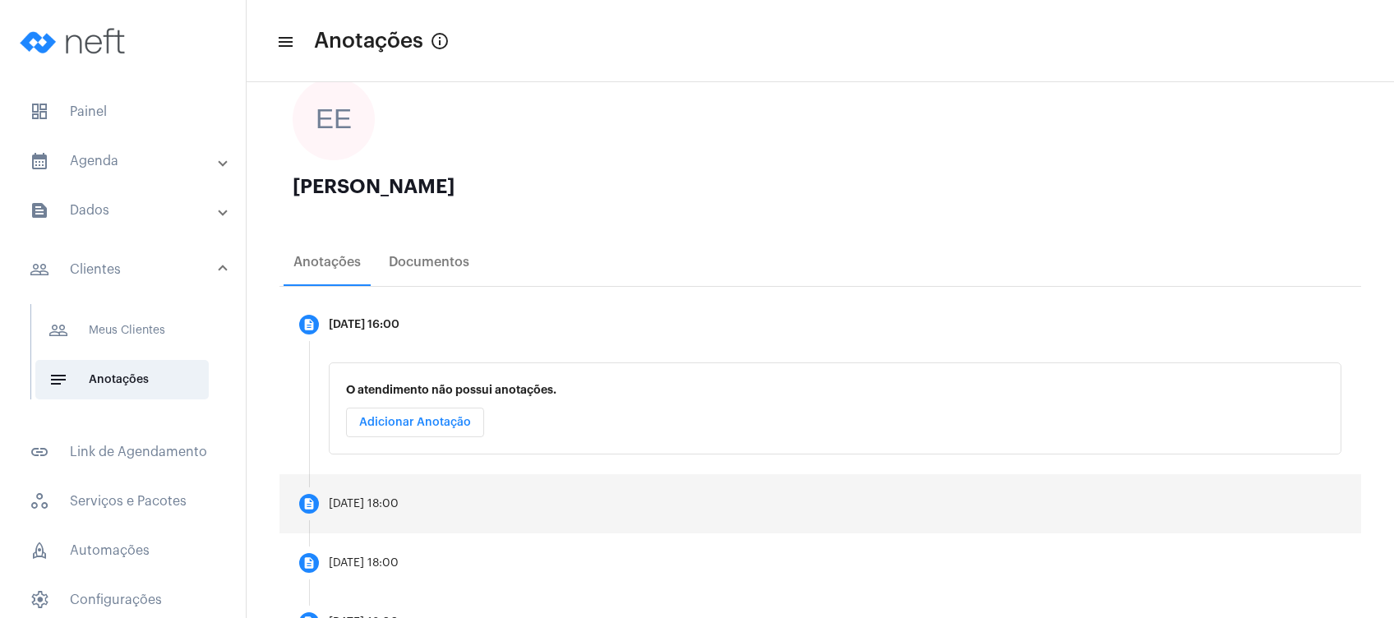
click at [481, 500] on mat-step-header "description 22/11/2024, 18:00" at bounding box center [819, 503] width 1081 height 59
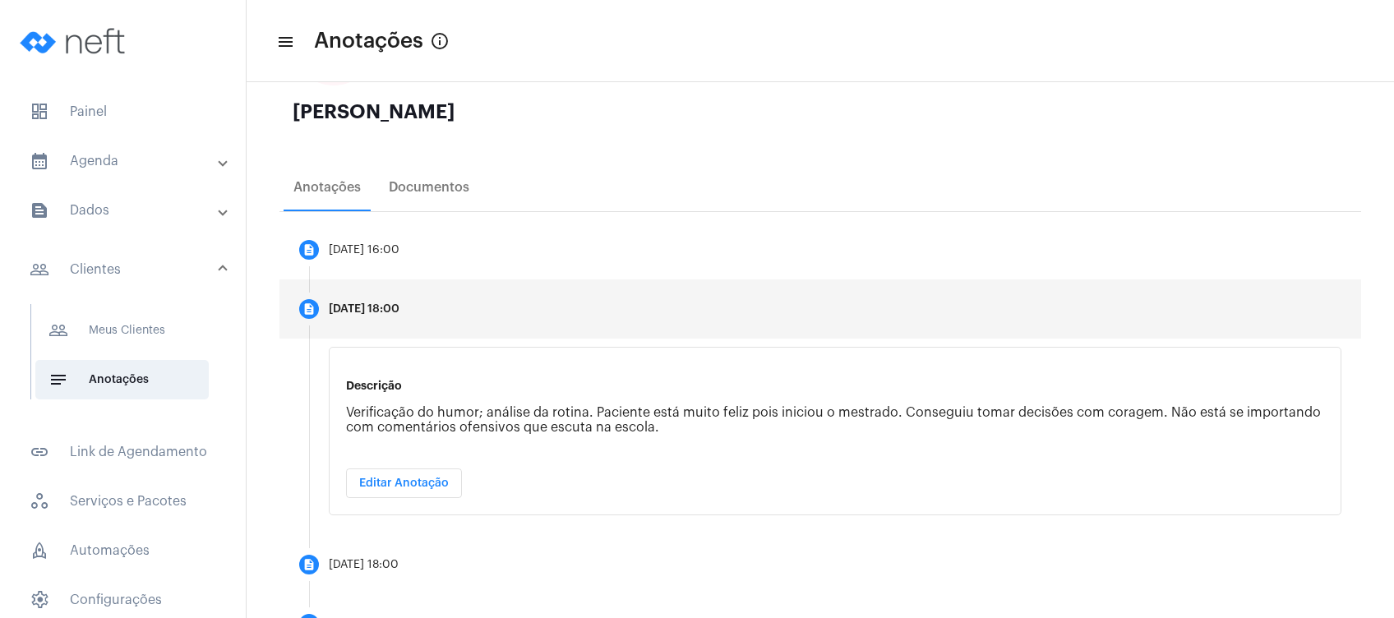
scroll to position [219, 0]
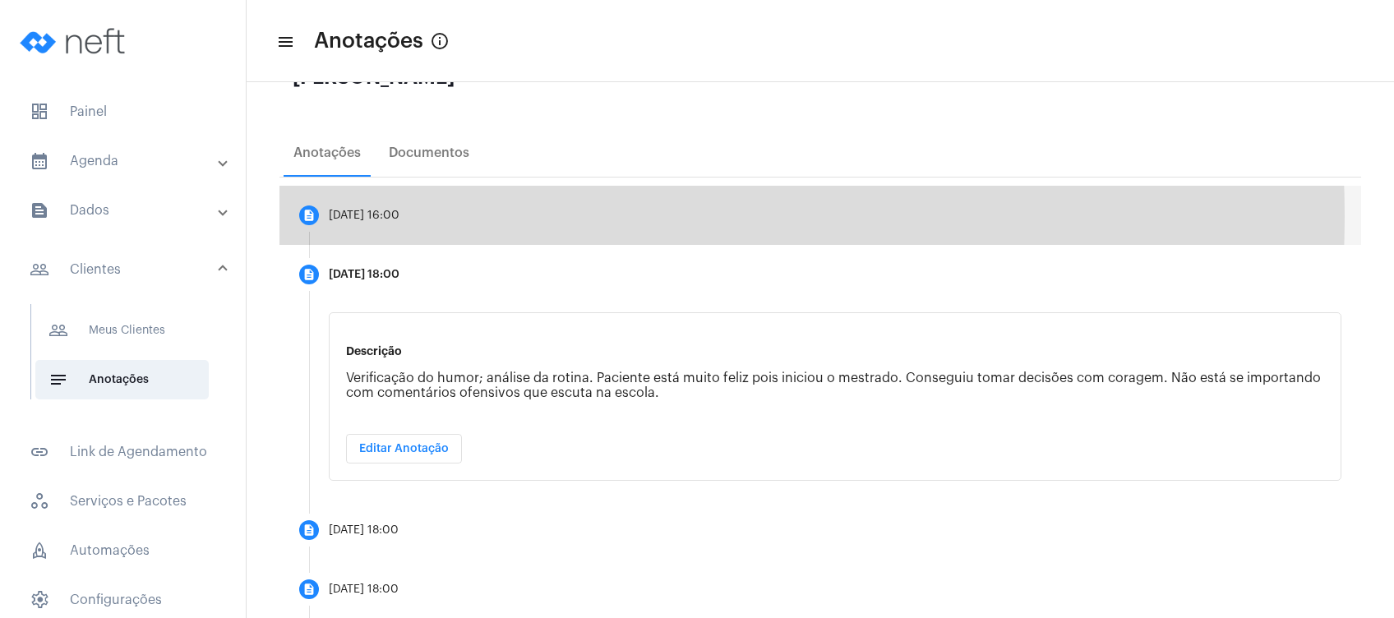
click at [447, 215] on mat-step-header "description 19/09/2025, 16:00" at bounding box center [819, 215] width 1081 height 59
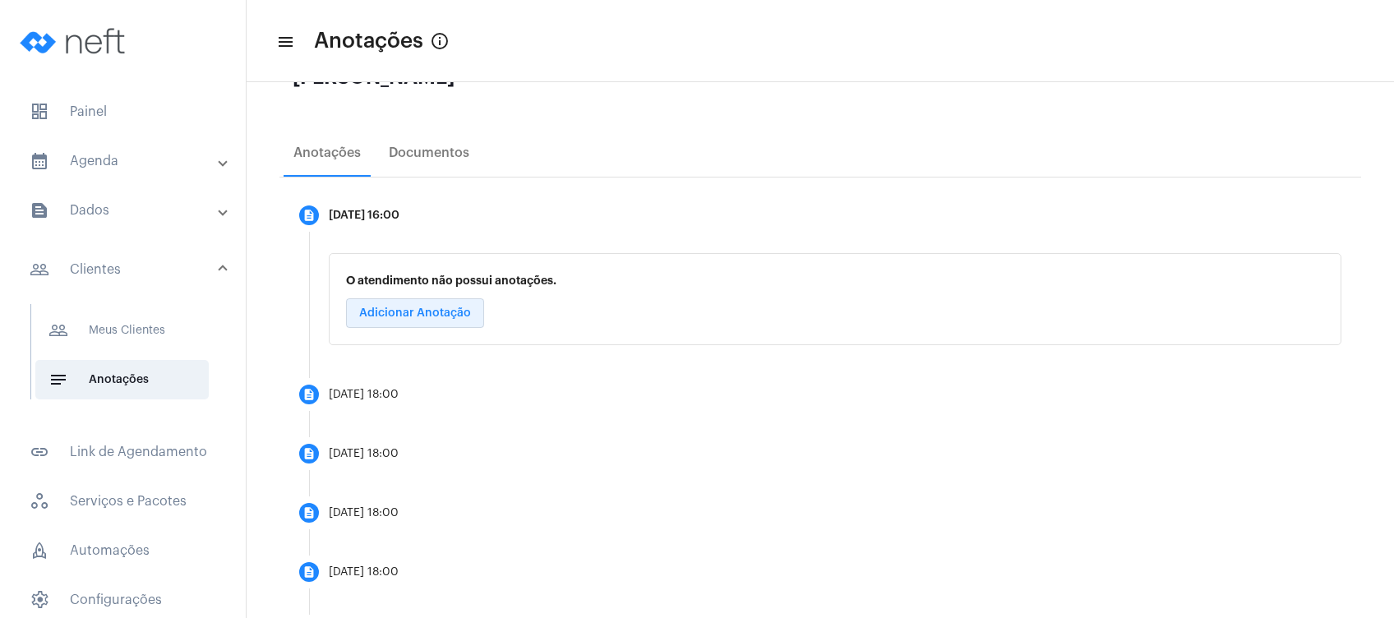
click at [426, 327] on button "Adicionar Anotação" at bounding box center [415, 313] width 138 height 30
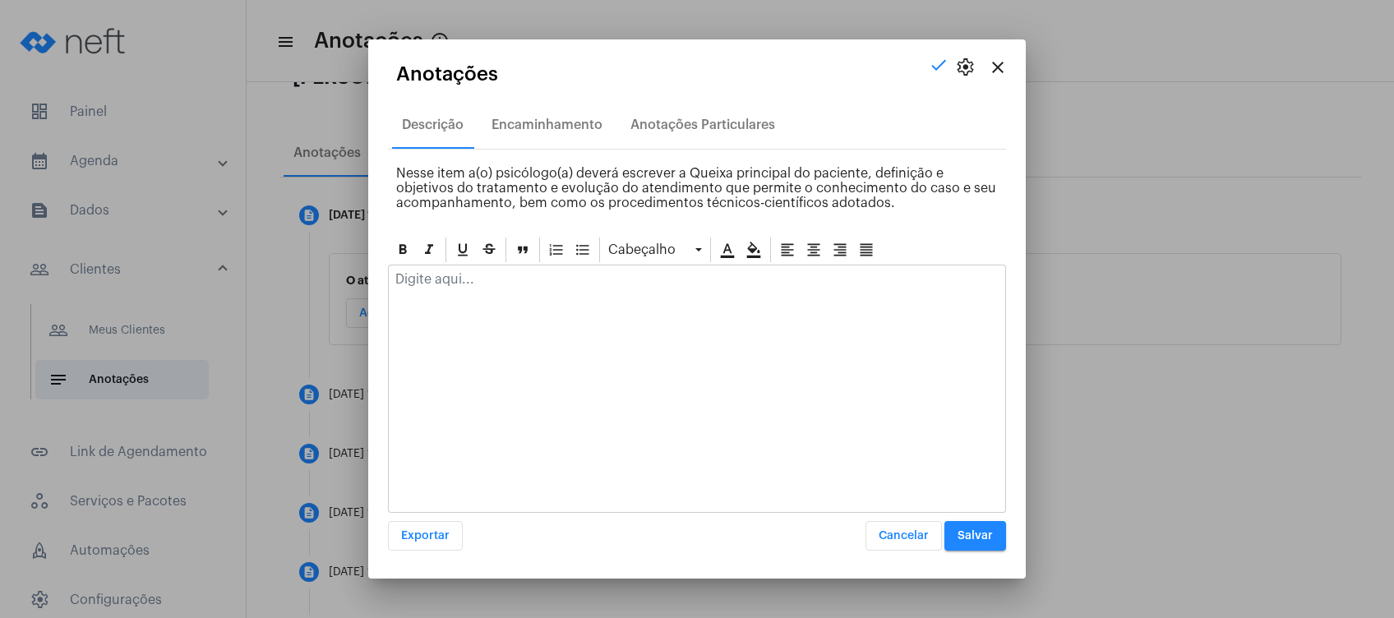
click at [485, 294] on div at bounding box center [697, 283] width 616 height 36
